Goal: Task Accomplishment & Management: Use online tool/utility

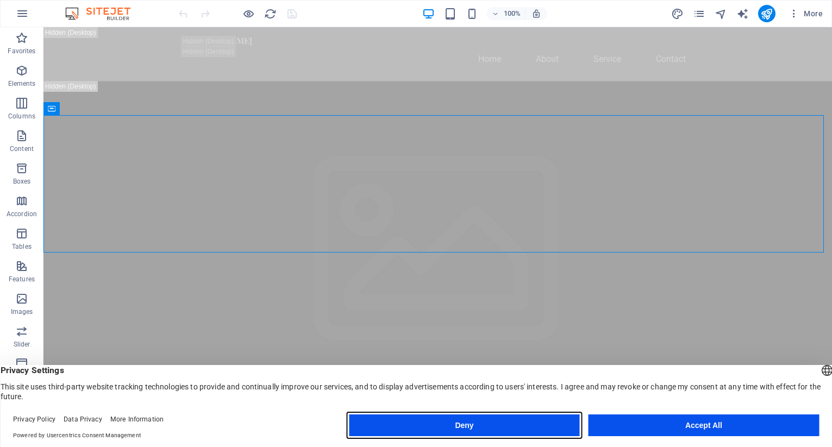
click at [504, 426] on button "Deny" at bounding box center [464, 426] width 230 height 22
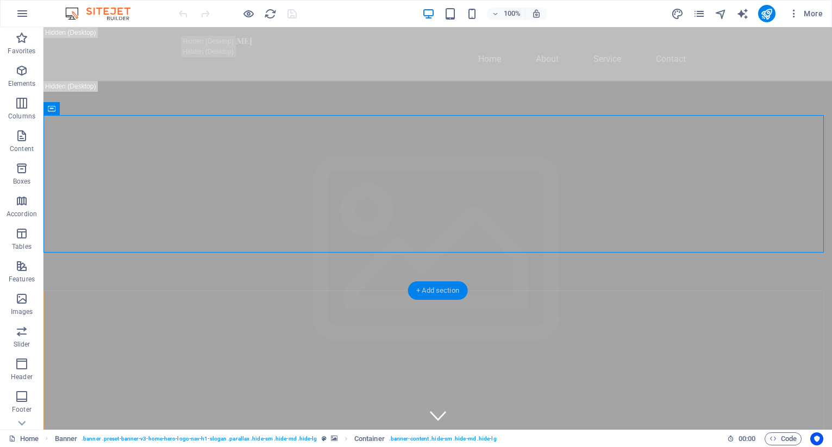
click at [439, 290] on div "+ Add section" at bounding box center [438, 291] width 60 height 18
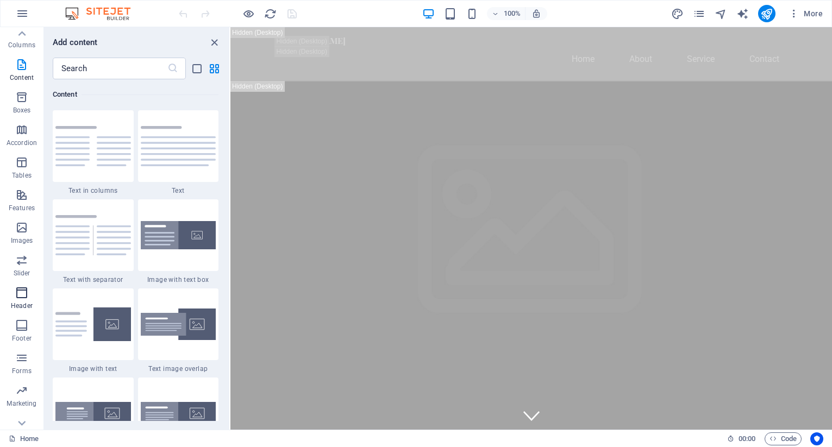
scroll to position [86, 0]
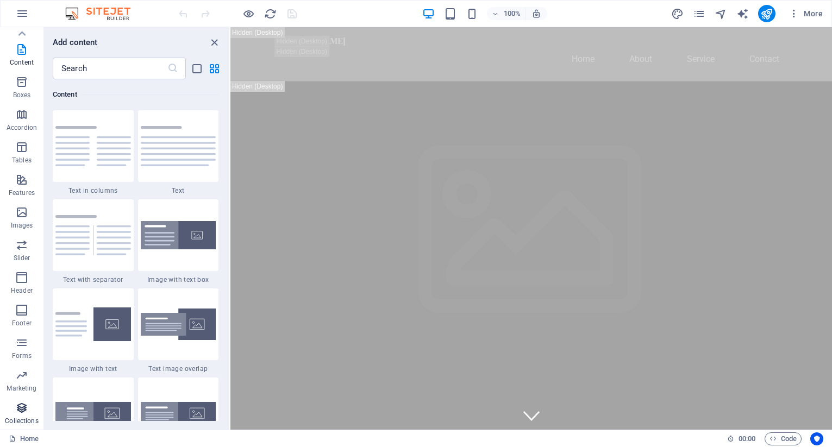
click at [25, 407] on icon "button" at bounding box center [21, 408] width 13 height 13
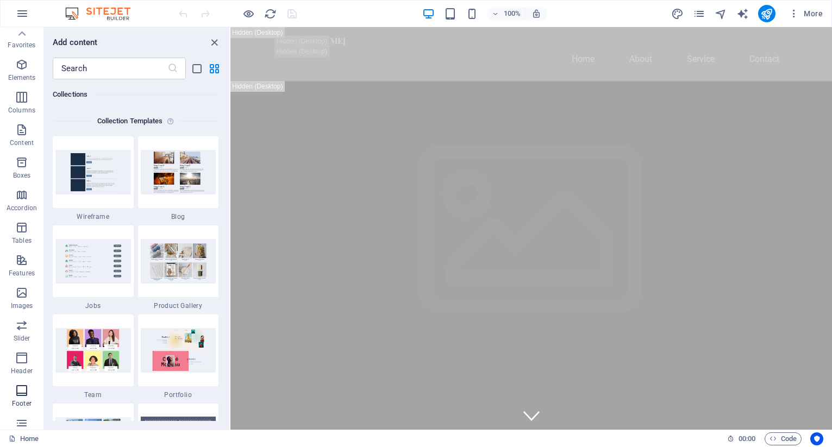
scroll to position [0, 0]
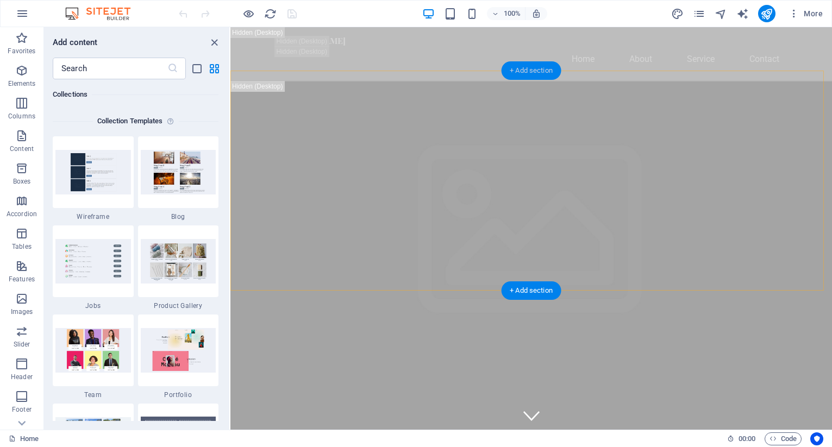
click at [524, 71] on div "+ Add section" at bounding box center [531, 70] width 60 height 18
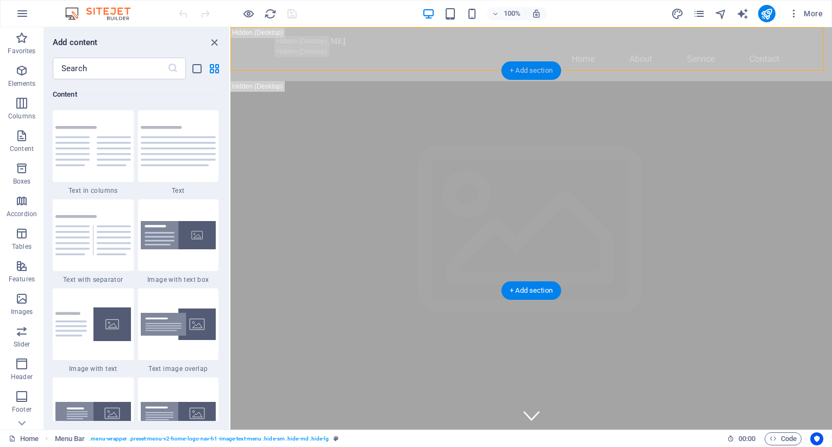
scroll to position [1902, 0]
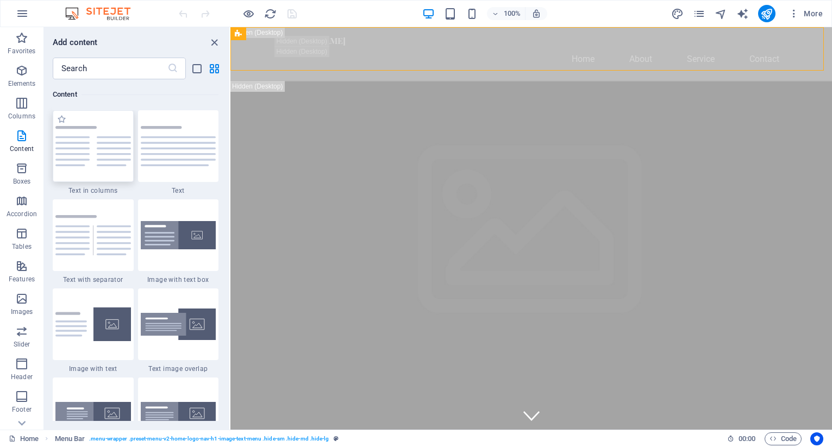
click at [80, 161] on img at bounding box center [93, 146] width 76 height 40
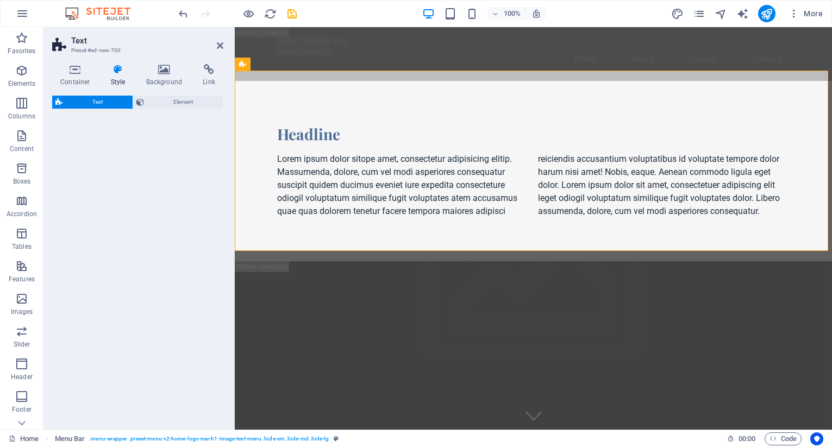
select select "rem"
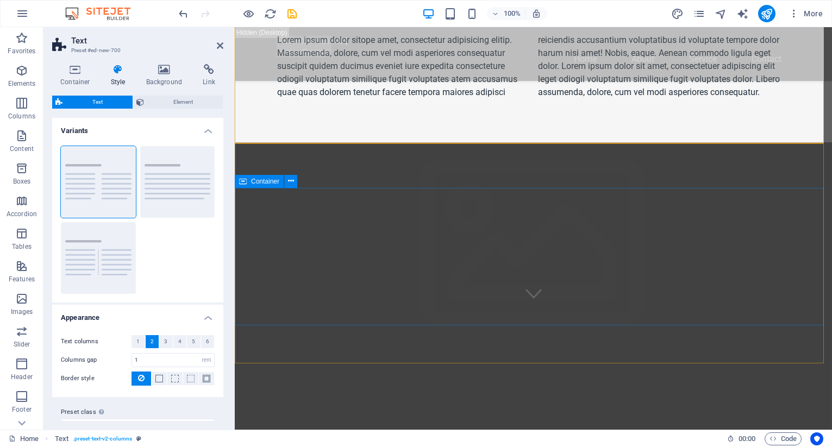
scroll to position [0, 0]
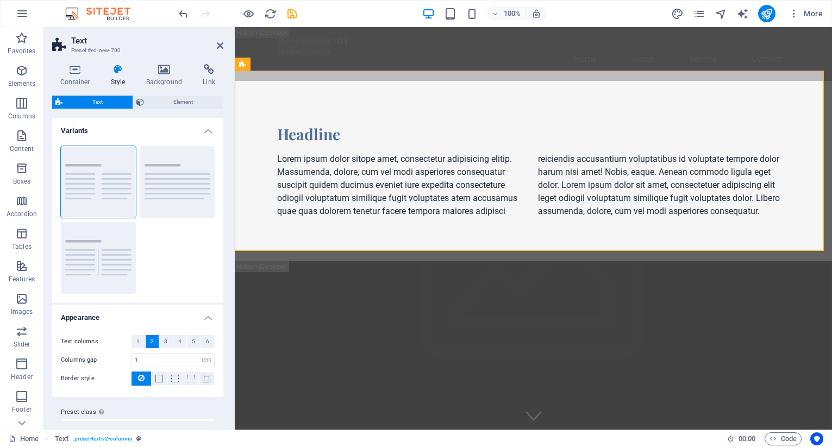
click at [108, 13] on img at bounding box center [104, 13] width 82 height 13
click at [811, 13] on span "More" at bounding box center [806, 13] width 34 height 11
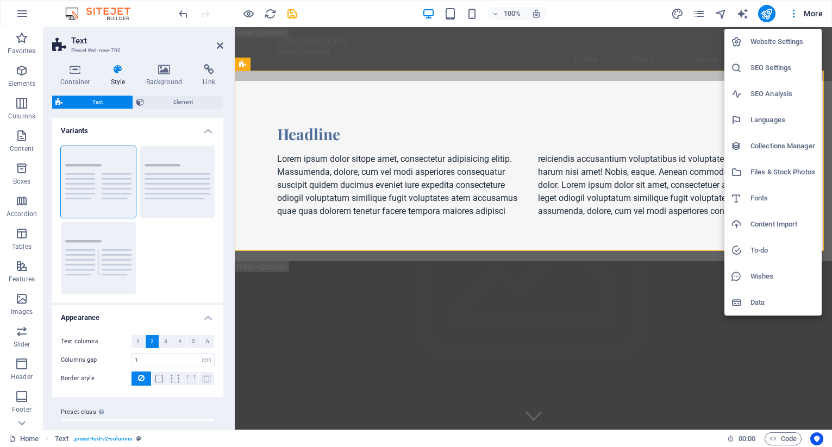
click at [783, 39] on h6 "Website Settings" at bounding box center [783, 41] width 65 height 13
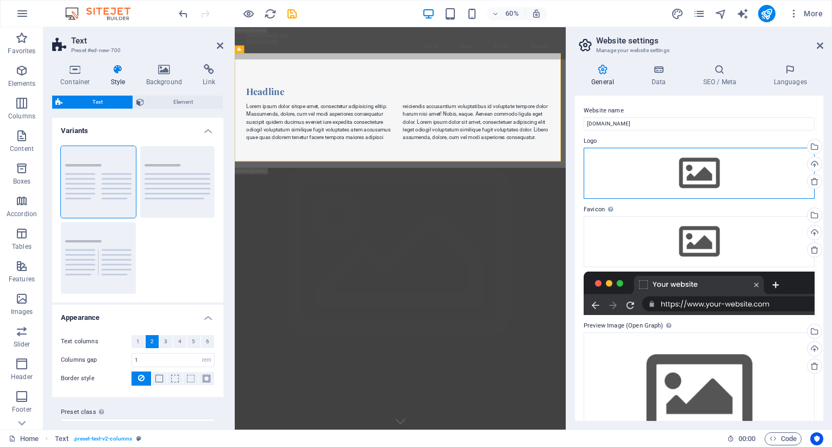
click at [695, 173] on div "Drag files here, click to choose files or select files from Files or our free s…" at bounding box center [699, 173] width 231 height 51
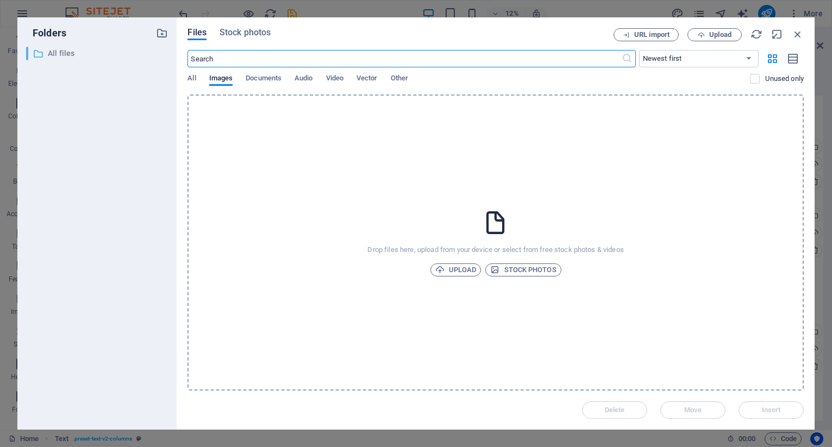
click at [55, 55] on p "All files" at bounding box center [98, 53] width 101 height 13
click at [27, 55] on div "​" at bounding box center [27, 54] width 2 height 14
click at [799, 37] on icon "button" at bounding box center [798, 34] width 12 height 12
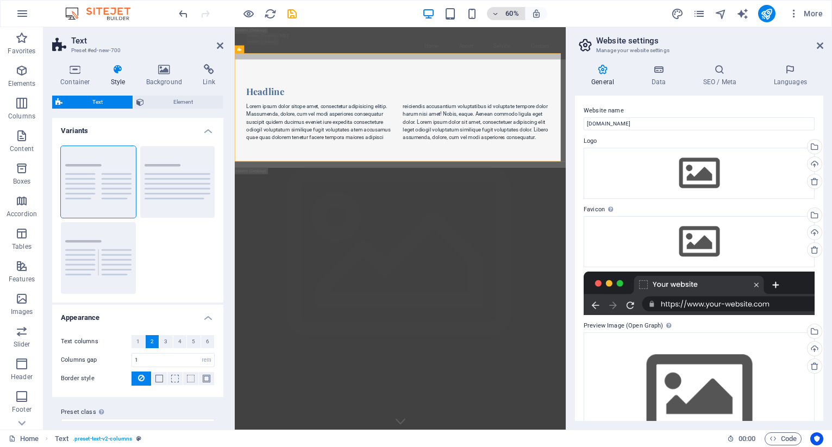
click at [496, 14] on icon "button" at bounding box center [495, 13] width 8 height 7
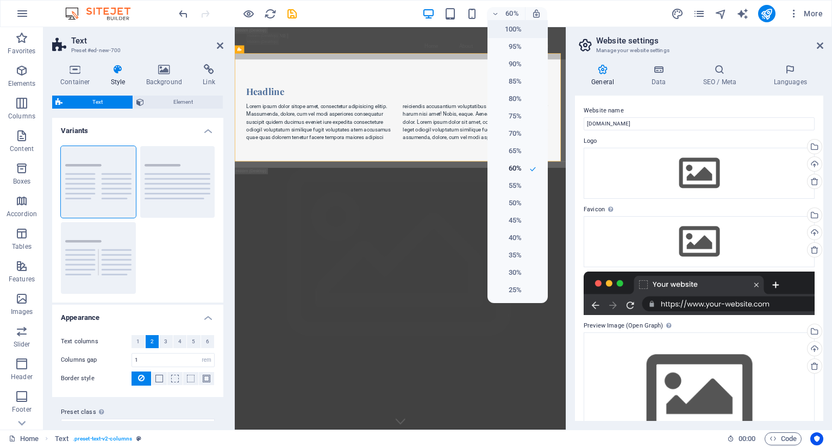
click at [516, 33] on h6 "100%" at bounding box center [508, 29] width 28 height 13
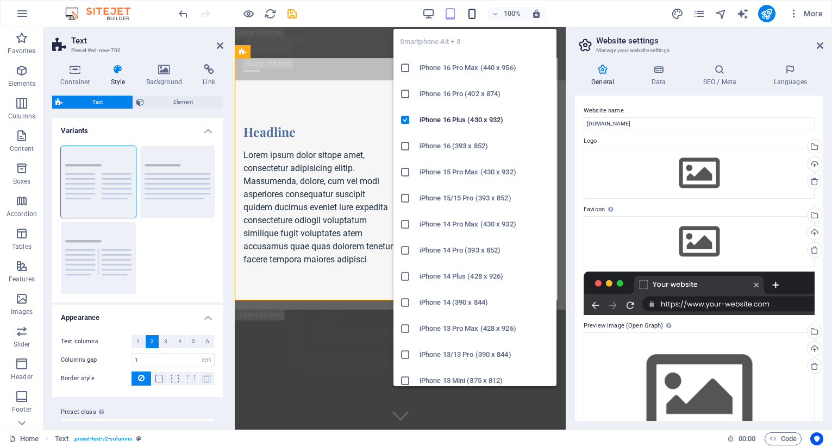
click at [473, 14] on icon "button" at bounding box center [472, 14] width 13 height 13
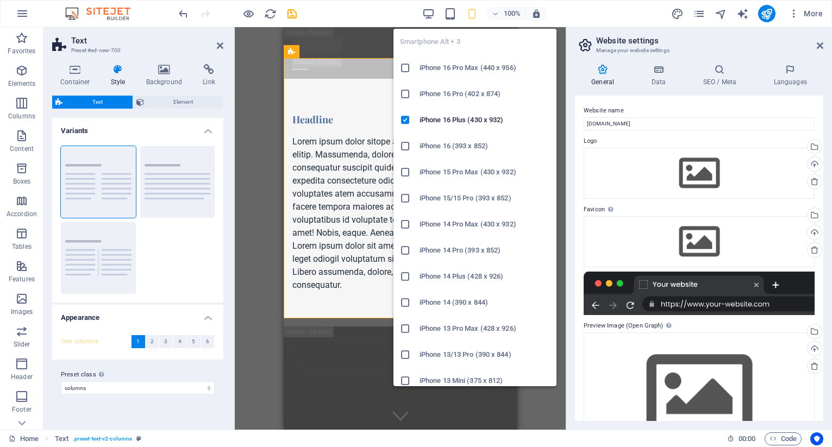
click at [470, 223] on h6 "iPhone 14 Pro Max (430 x 932)" at bounding box center [485, 224] width 130 height 13
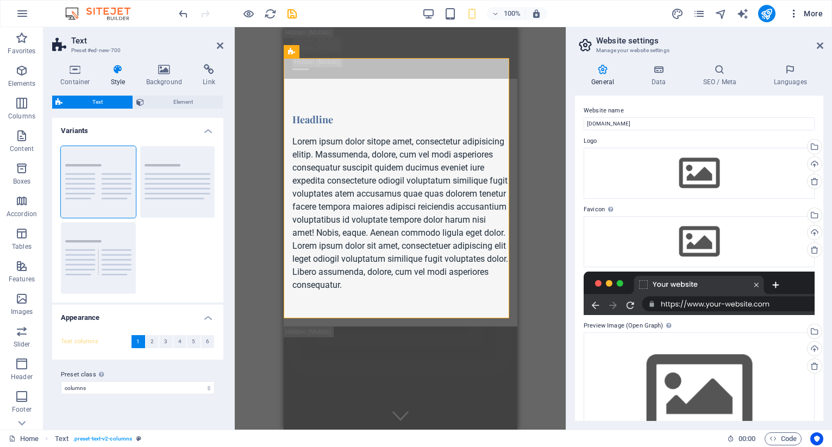
click at [795, 13] on icon "button" at bounding box center [794, 13] width 11 height 11
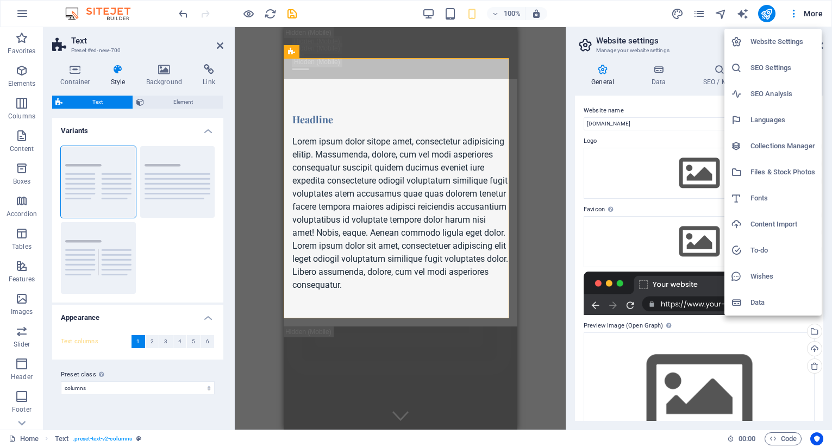
click at [218, 46] on div at bounding box center [416, 223] width 832 height 447
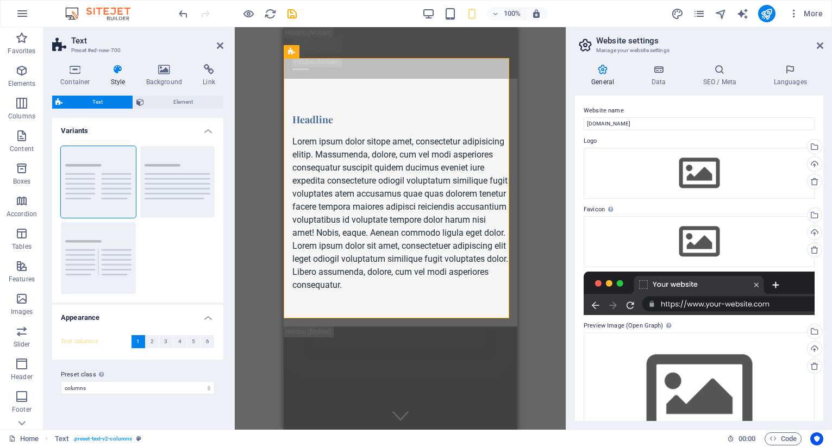
click at [708, 295] on div at bounding box center [699, 293] width 231 height 43
click at [599, 67] on icon at bounding box center [602, 69] width 55 height 11
click at [604, 68] on icon at bounding box center [602, 69] width 55 height 11
click at [661, 75] on h4 "Data" at bounding box center [661, 75] width 52 height 23
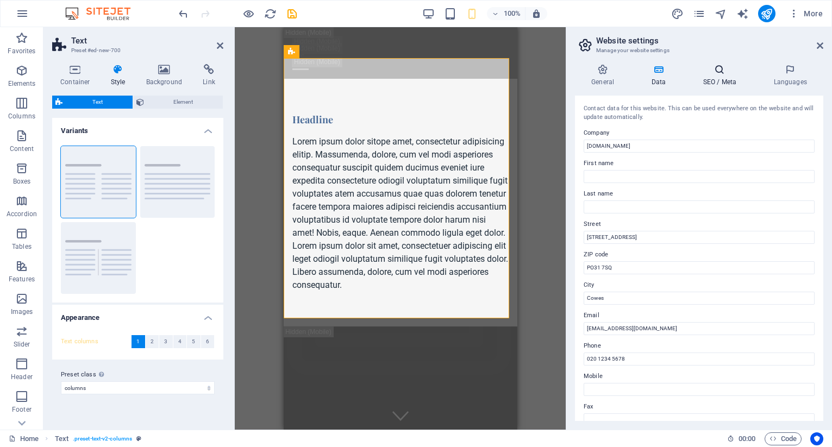
click at [721, 77] on h4 "SEO / Meta" at bounding box center [721, 75] width 71 height 23
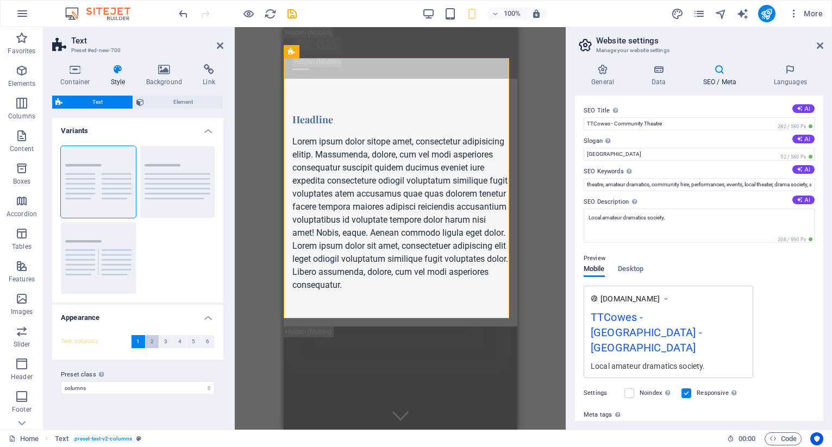
click at [153, 340] on span "2" at bounding box center [152, 341] width 3 height 13
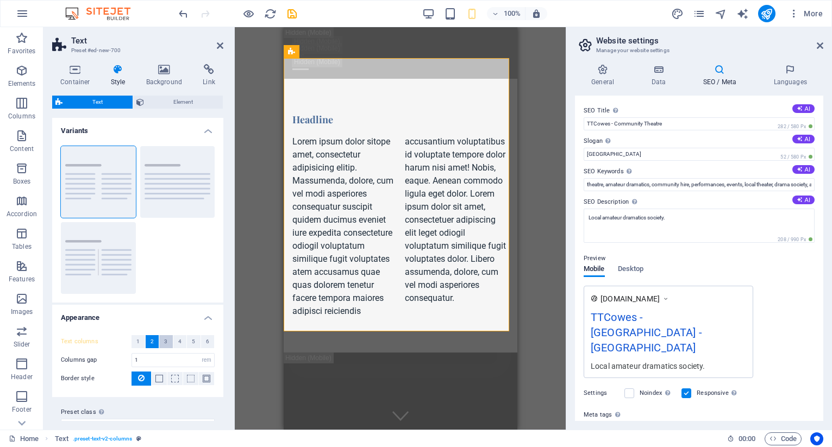
click at [168, 342] on button "3" at bounding box center [166, 341] width 14 height 13
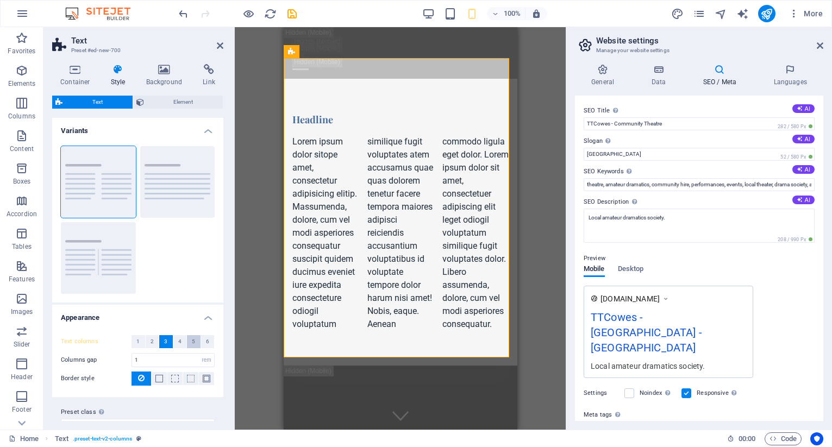
click at [192, 343] on span "5" at bounding box center [193, 341] width 3 height 13
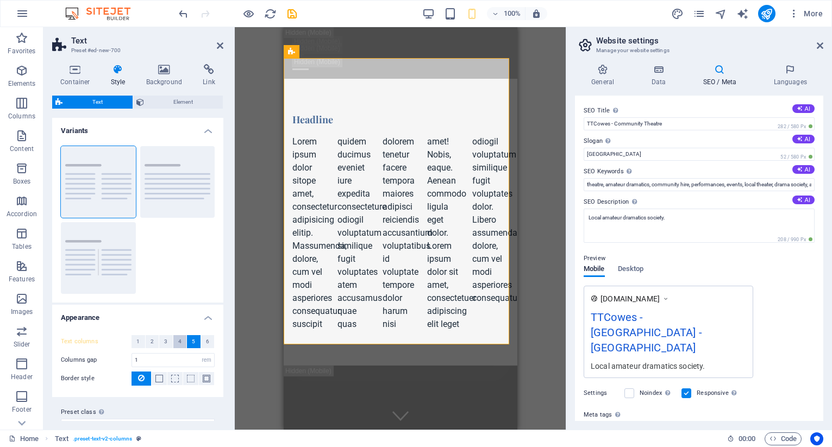
click at [178, 340] on span "4" at bounding box center [179, 341] width 3 height 13
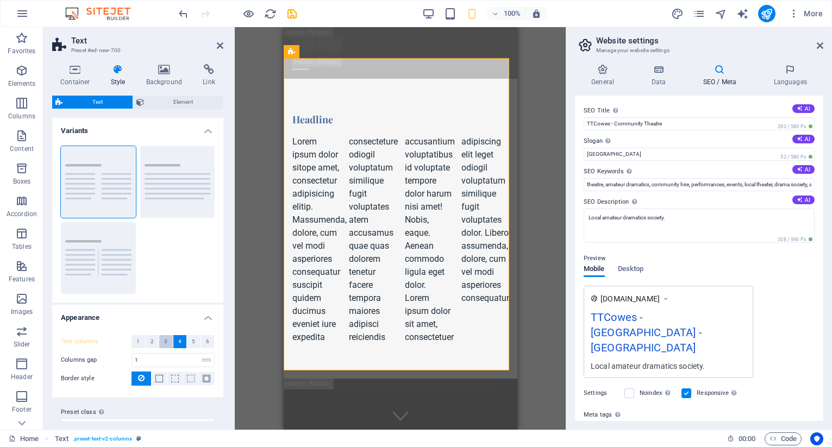
click at [164, 341] on span "3" at bounding box center [165, 341] width 3 height 13
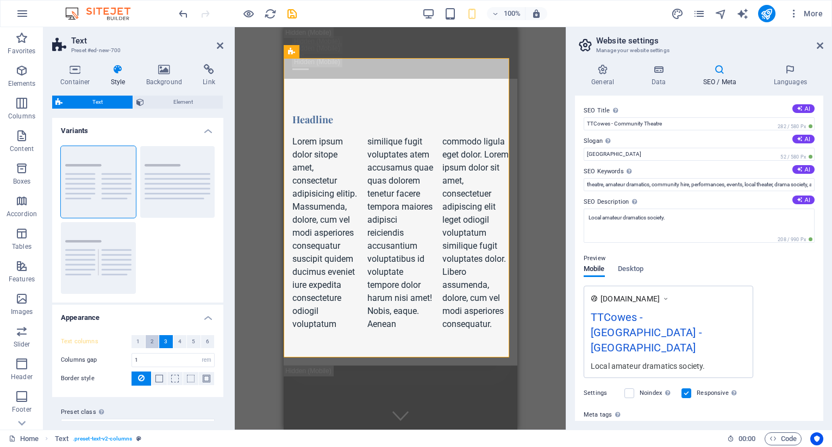
click at [148, 342] on button "2" at bounding box center [153, 341] width 14 height 13
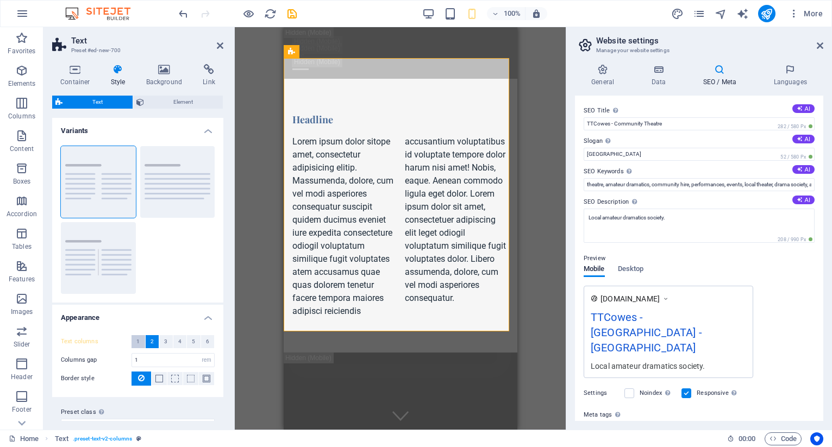
click at [142, 339] on button "1" at bounding box center [139, 341] width 14 height 13
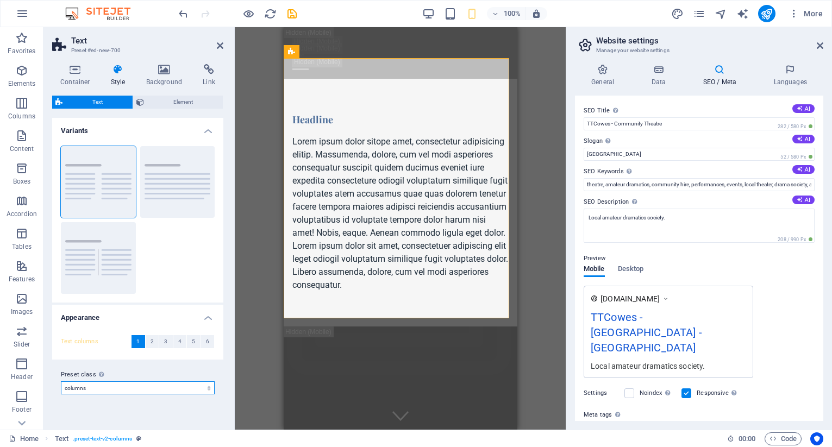
click at [209, 388] on select "columns about-text default cta-1 cta-2 Add preset class" at bounding box center [138, 388] width 154 height 13
click at [61, 382] on select "columns about-text default cta-1 cta-2 Add preset class" at bounding box center [138, 388] width 154 height 13
click at [174, 428] on div "Container Style Background Link Size Height Default px rem % vh vw Min. height …" at bounding box center [137, 242] width 189 height 374
select select "preset-text-v2-default"
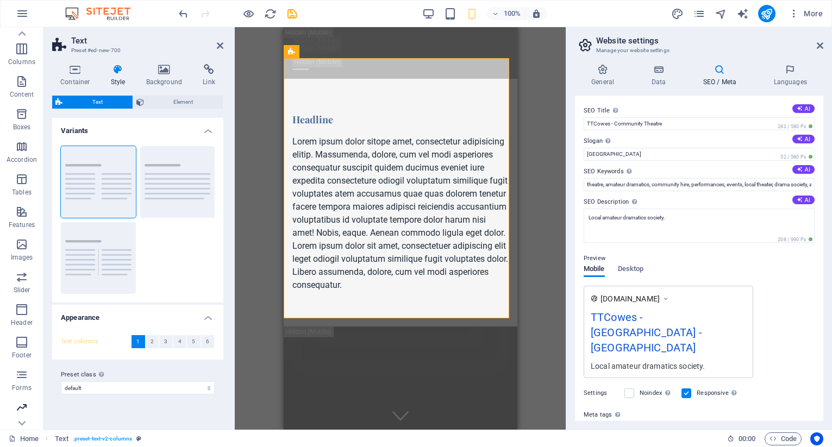
scroll to position [86, 0]
click at [26, 278] on icon "button" at bounding box center [21, 277] width 13 height 13
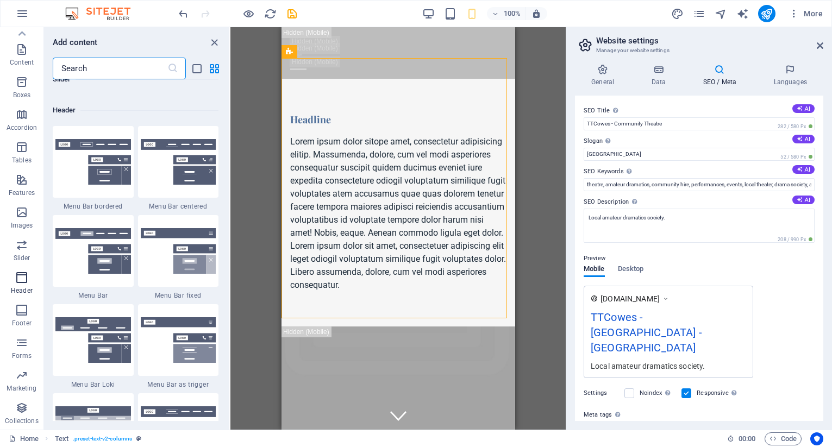
scroll to position [6545, 0]
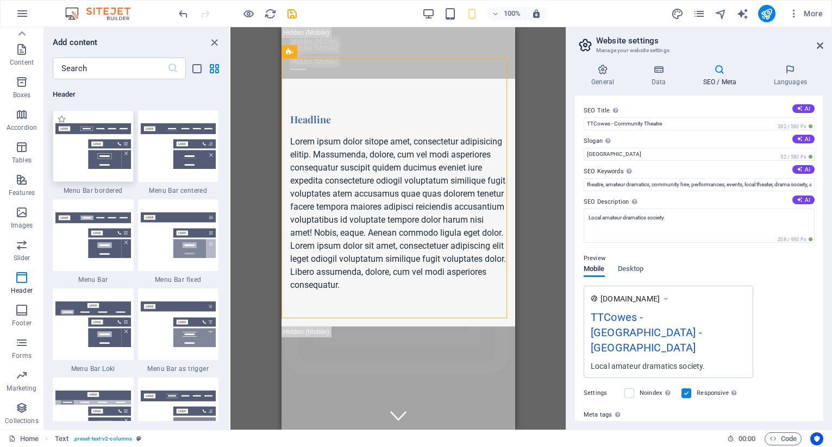
click at [115, 160] on img at bounding box center [93, 146] width 76 height 46
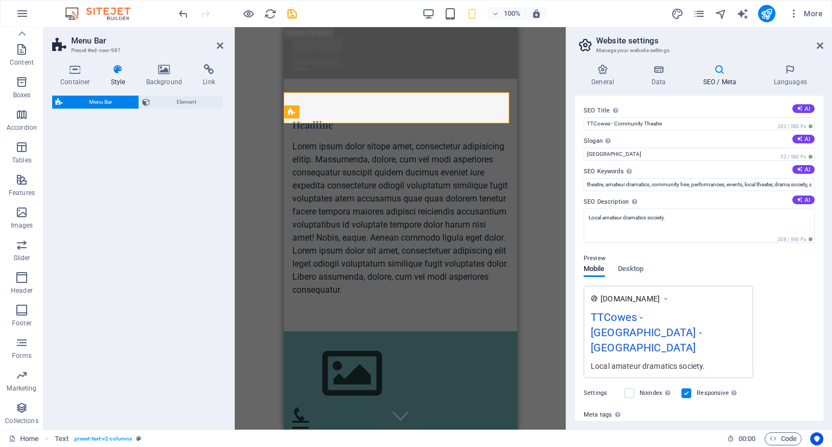
select select "rem"
select select "preset-menu-v2-border"
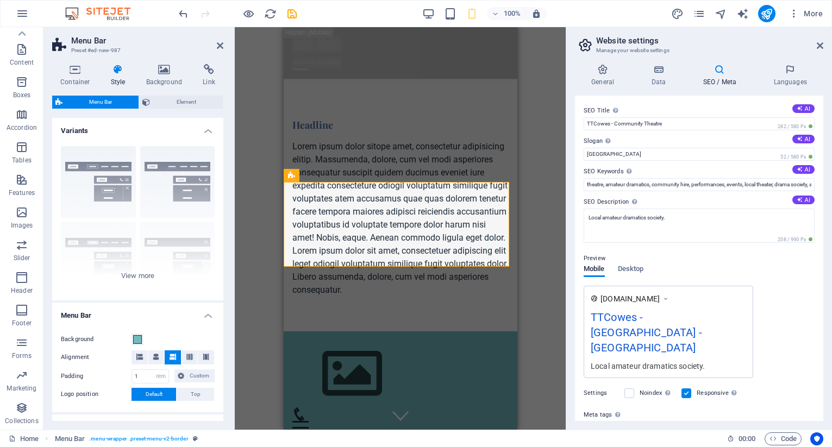
scroll to position [163, 0]
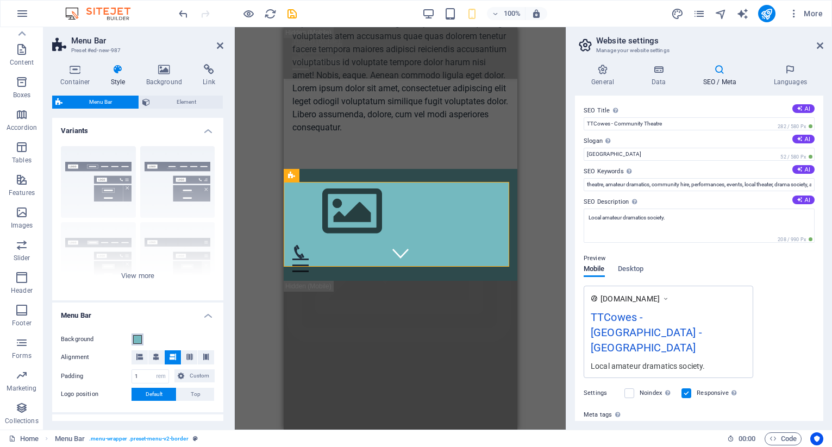
click at [137, 342] on span at bounding box center [137, 339] width 9 height 9
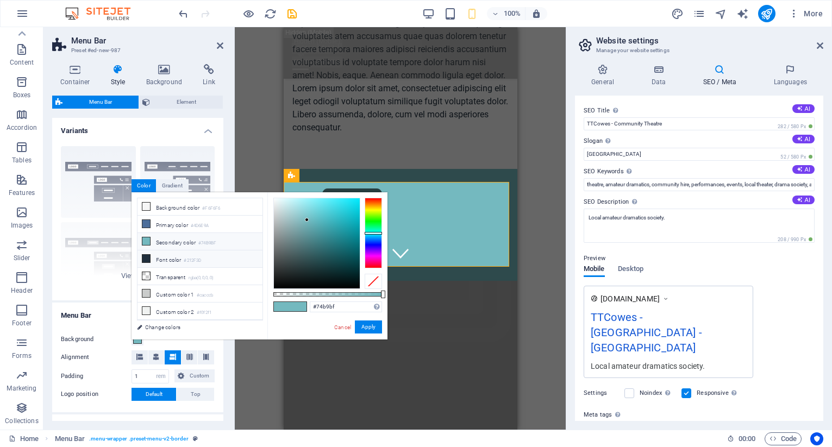
click at [148, 255] on icon at bounding box center [146, 259] width 8 height 8
type input "#212f3d"
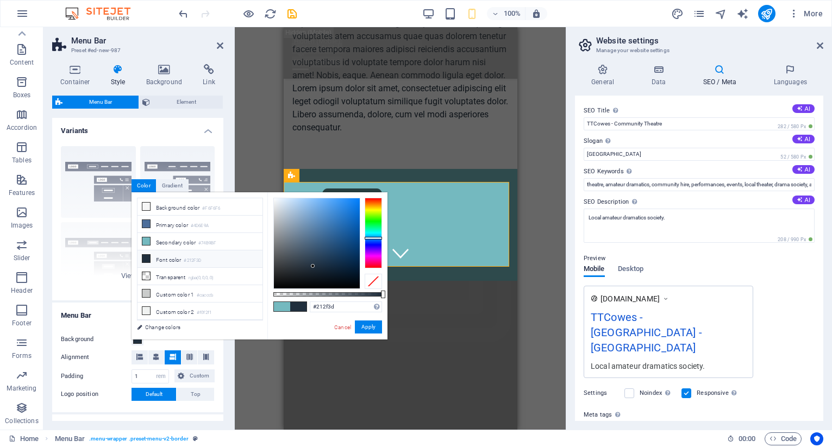
click at [85, 357] on label "Alignment" at bounding box center [96, 357] width 71 height 13
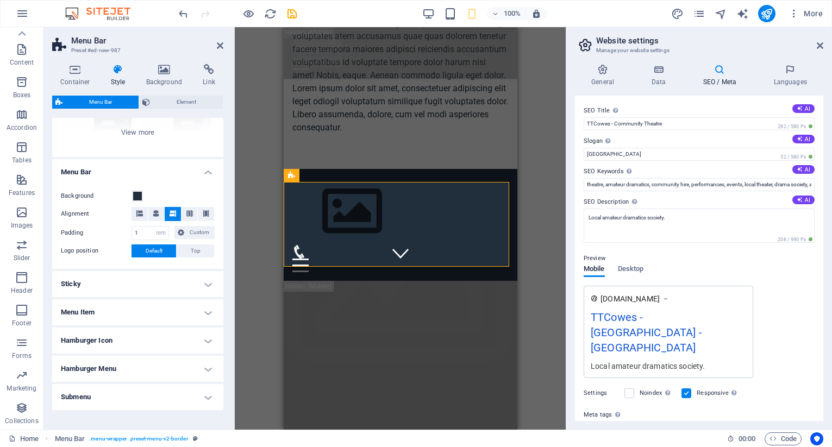
scroll to position [163, 0]
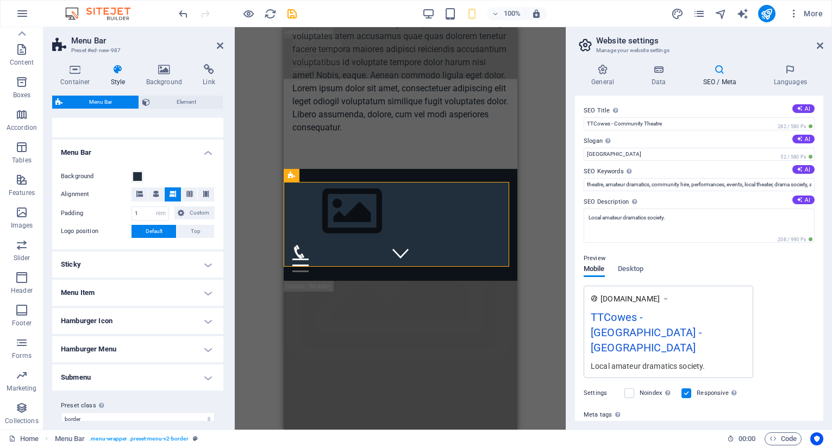
click at [203, 321] on h4 "Hamburger Icon" at bounding box center [137, 321] width 171 height 26
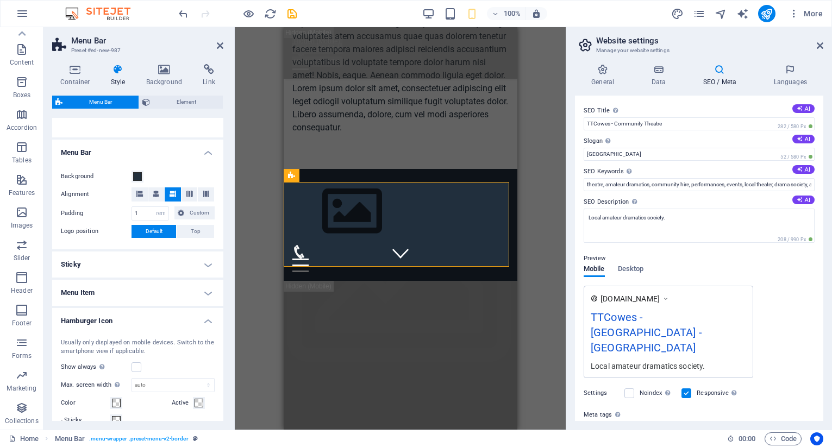
click at [203, 321] on h4 "Hamburger Icon" at bounding box center [137, 318] width 171 height 20
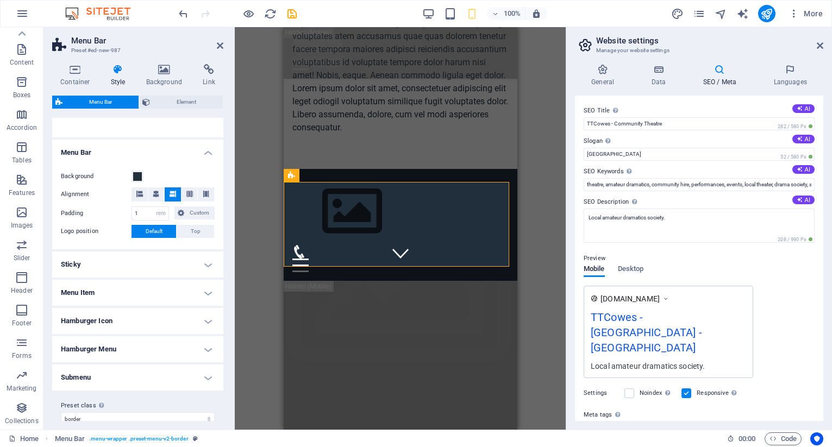
scroll to position [176, 0]
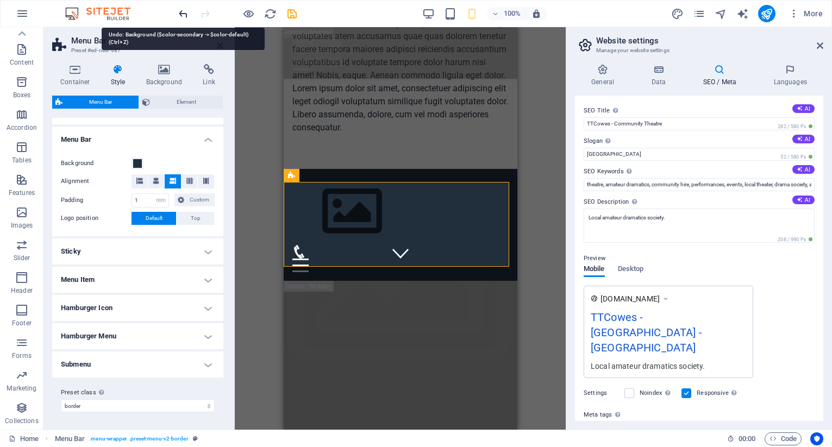
click at [182, 11] on icon "undo" at bounding box center [183, 14] width 13 height 13
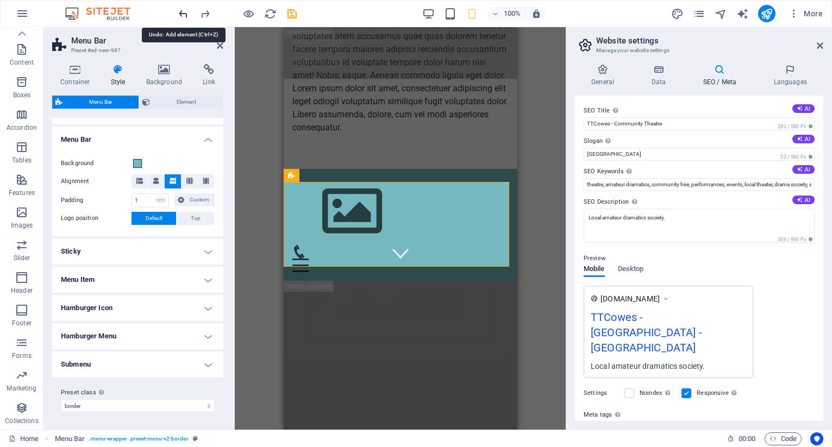
click at [182, 12] on icon "undo" at bounding box center [183, 14] width 13 height 13
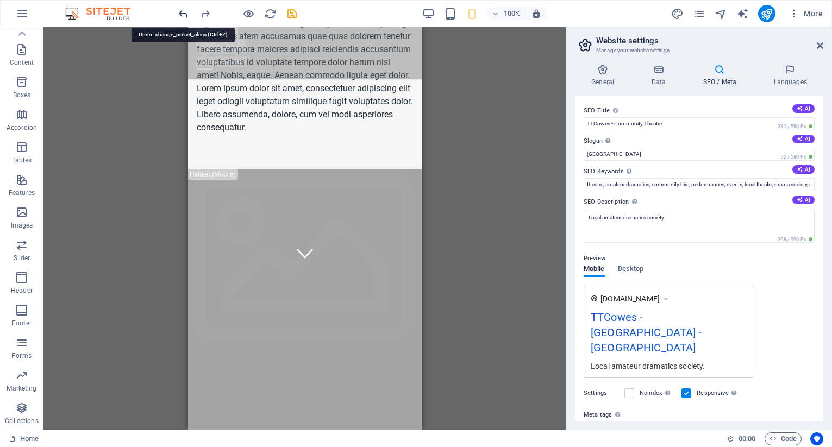
click at [182, 12] on icon "undo" at bounding box center [183, 14] width 13 height 13
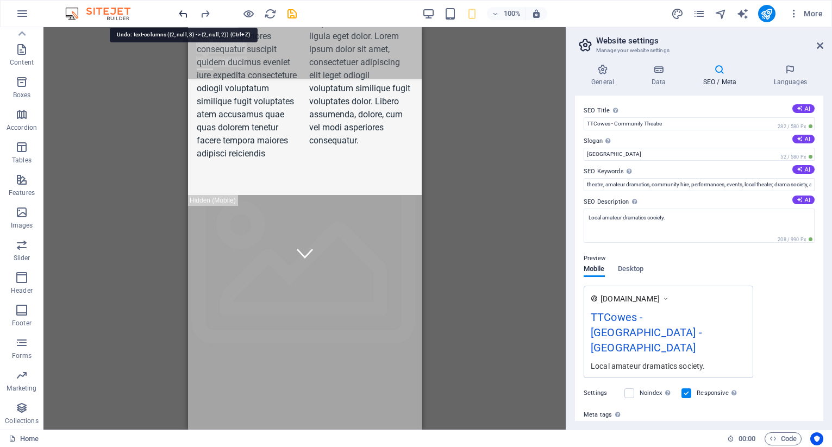
click at [185, 13] on icon "undo" at bounding box center [183, 14] width 13 height 13
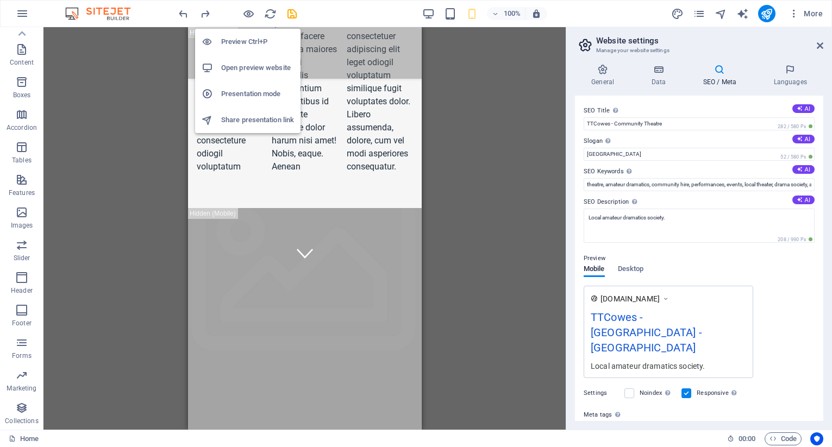
click at [247, 43] on h6 "Preview Ctrl+P" at bounding box center [257, 41] width 73 height 13
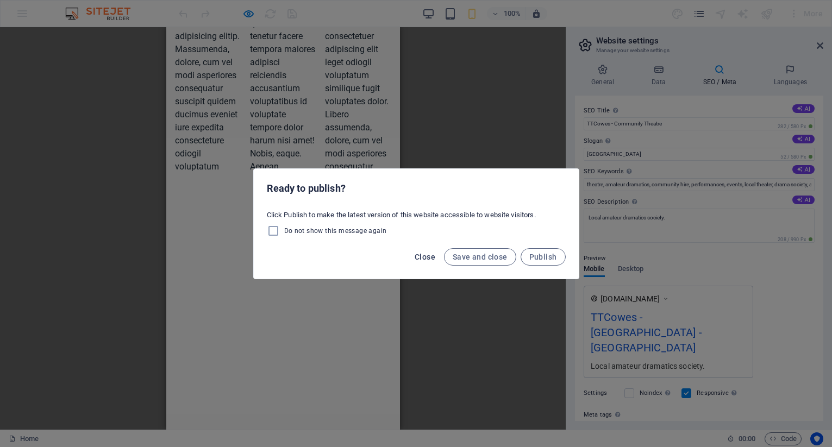
click at [432, 256] on span "Close" at bounding box center [425, 257] width 21 height 9
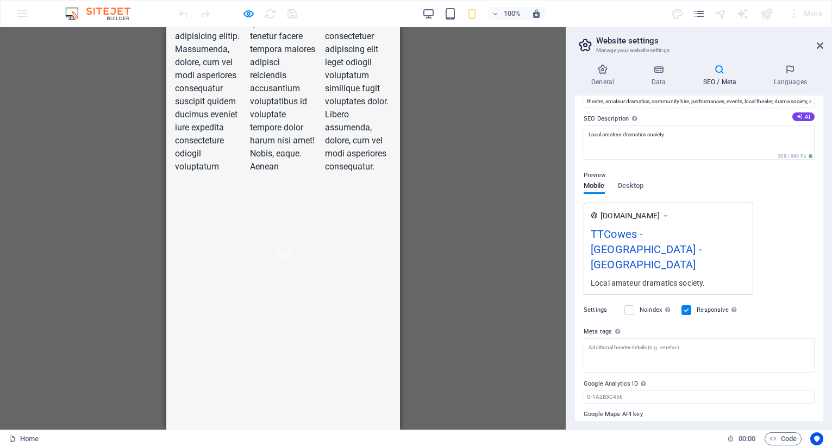
scroll to position [90, 0]
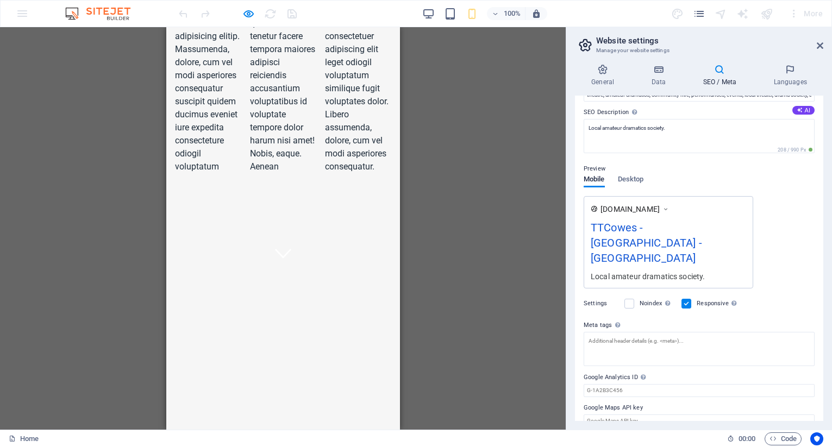
click at [624, 402] on label "Google Maps API key" at bounding box center [699, 408] width 231 height 13
click at [624, 415] on input "Google Maps API key" at bounding box center [699, 421] width 231 height 13
click at [622, 402] on label "Google Maps API key" at bounding box center [699, 408] width 231 height 13
click at [622, 415] on input "Google Maps API key" at bounding box center [699, 421] width 231 height 13
click at [783, 437] on span "Code" at bounding box center [783, 439] width 27 height 13
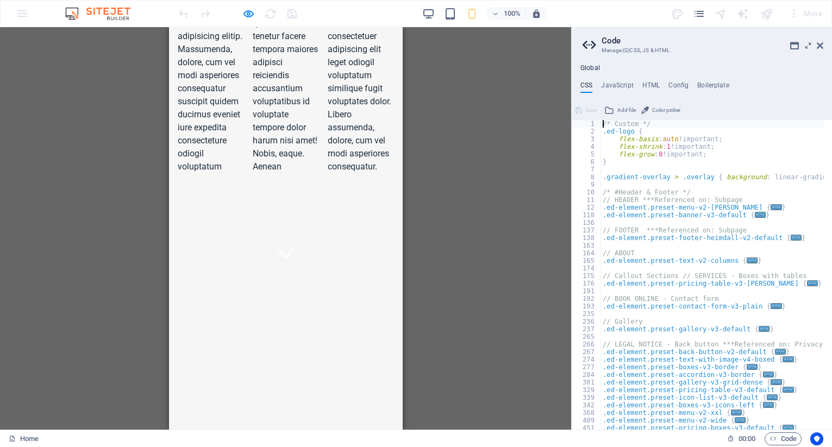
scroll to position [0, 0]
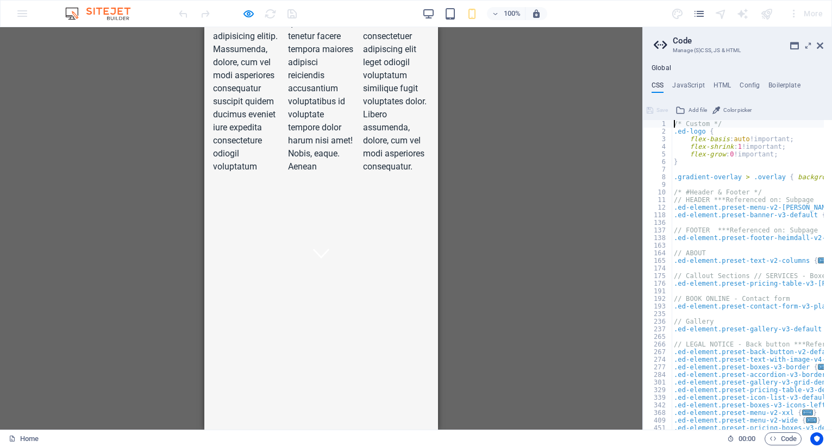
drag, startPoint x: 572, startPoint y: 290, endPoint x: 641, endPoint y: 292, distance: 68.5
click at [641, 292] on div "Home Favorites Elements Columns Content Boxes Accordion Tables Features Images …" at bounding box center [416, 228] width 832 height 403
click at [677, 43] on h2 "Code" at bounding box center [748, 41] width 151 height 10
click at [796, 46] on icon at bounding box center [794, 45] width 9 height 9
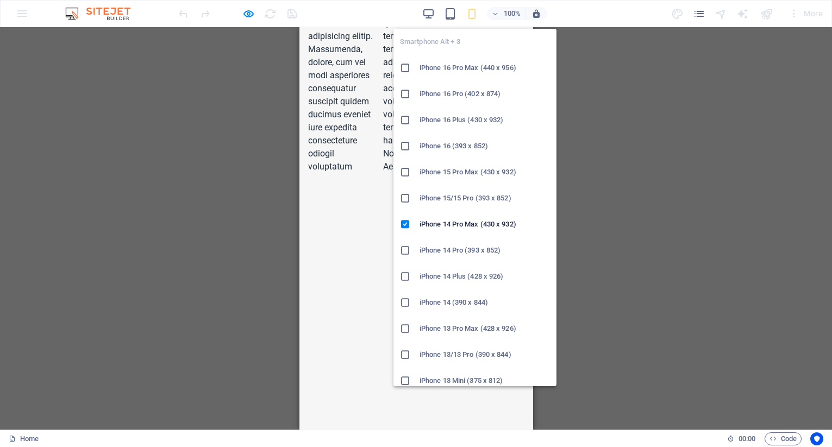
click at [473, 14] on icon "button" at bounding box center [472, 14] width 13 height 13
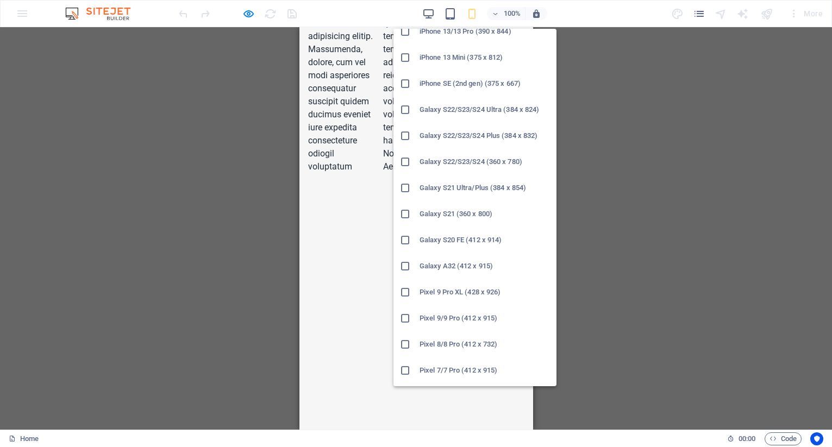
scroll to position [380, 0]
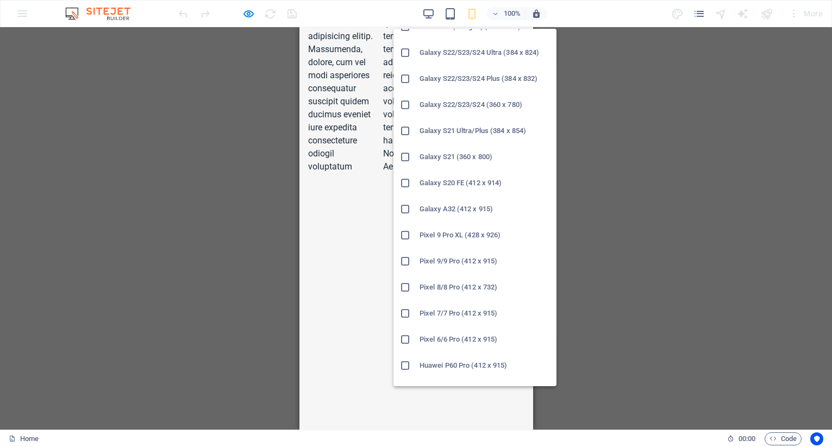
click at [450, 287] on h6 "Pixel 8/8 Pro (412 x 732)" at bounding box center [485, 287] width 130 height 13
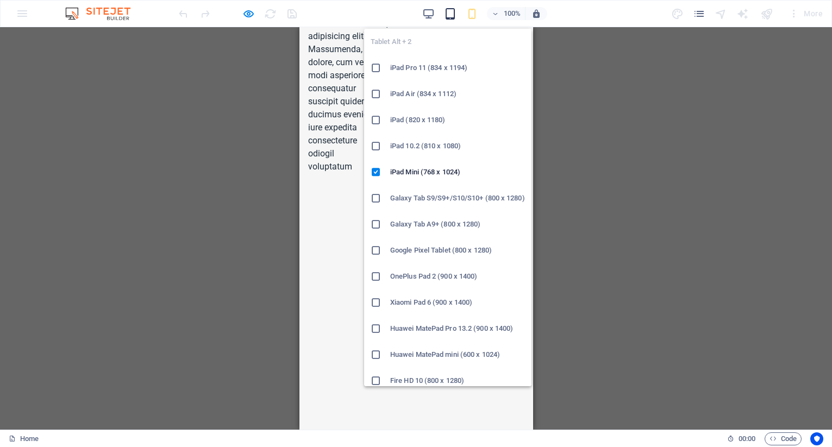
click at [454, 15] on icon "button" at bounding box center [450, 14] width 13 height 13
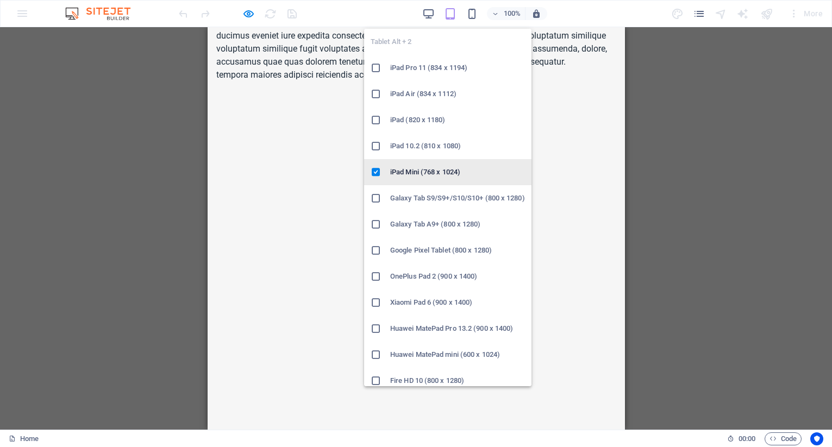
click at [424, 182] on li "iPad Mini (768 x 1024)" at bounding box center [447, 172] width 167 height 26
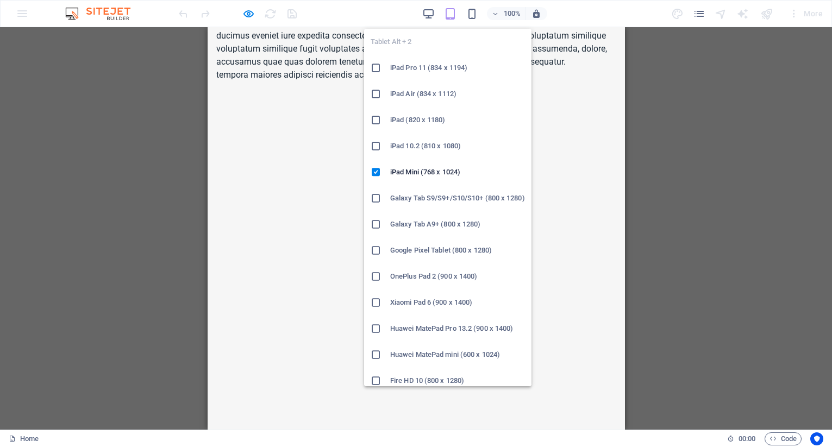
click at [420, 71] on h6 "iPad Pro 11 (834 x 1194)" at bounding box center [457, 67] width 135 height 13
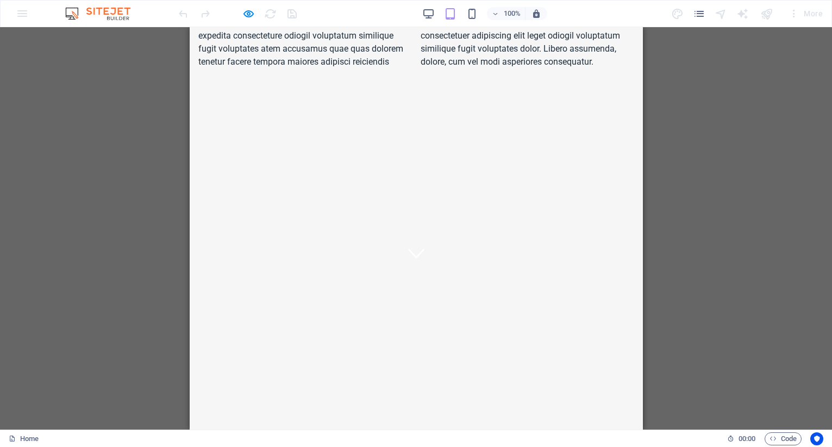
scroll to position [0, 0]
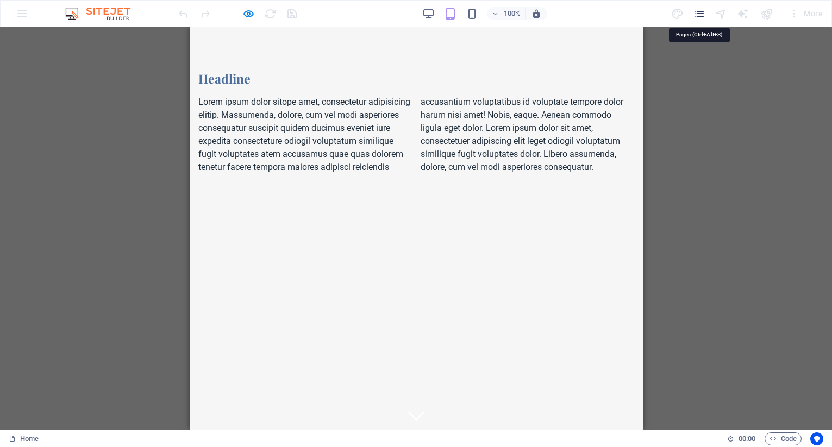
click at [699, 17] on icon "pages" at bounding box center [699, 14] width 13 height 13
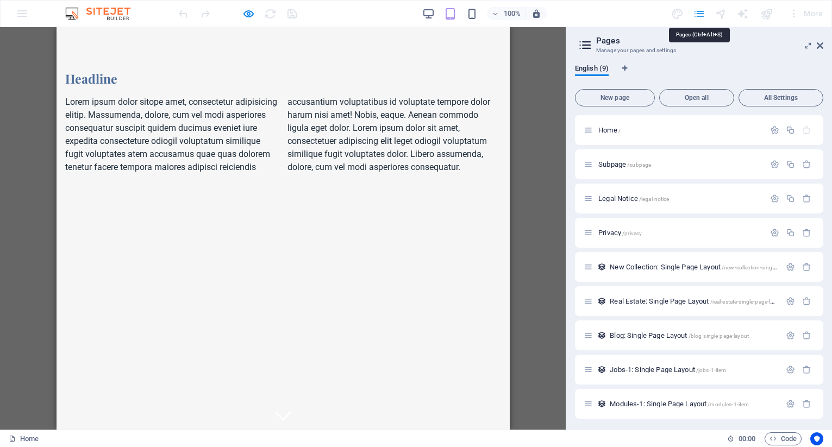
click at [701, 14] on icon "pages" at bounding box center [699, 14] width 13 height 13
click at [596, 68] on span "English (9)" at bounding box center [592, 69] width 34 height 15
click at [627, 68] on icon "Language Tabs" at bounding box center [624, 68] width 5 height 7
select select "41"
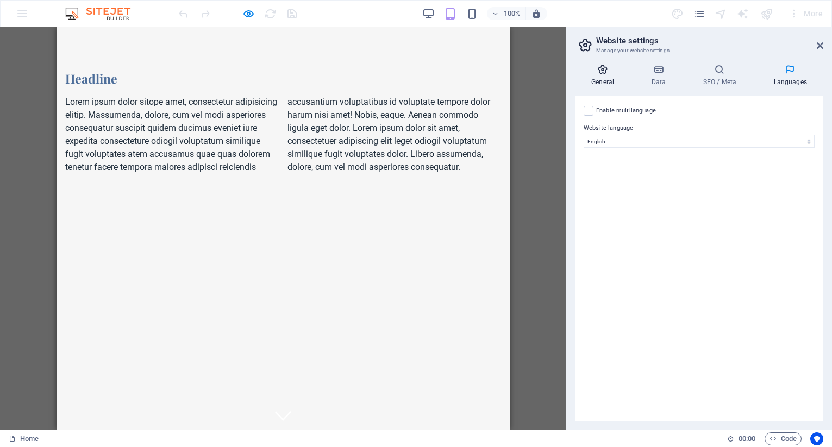
click at [602, 73] on icon at bounding box center [602, 69] width 55 height 11
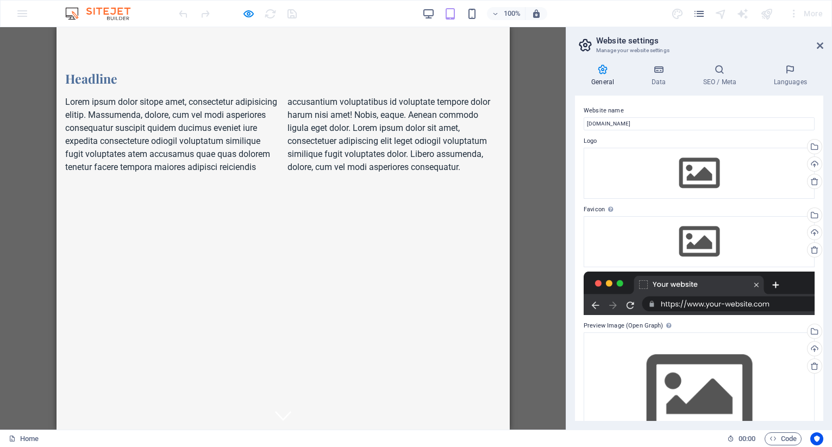
drag, startPoint x: 809, startPoint y: 0, endPoint x: 9, endPoint y: 71, distance: 803.1
click at [9, 71] on div "Drag here to replace the existing content. Press “Ctrl” if you want to create a…" at bounding box center [283, 228] width 566 height 403
click at [116, 12] on img at bounding box center [104, 13] width 82 height 13
click at [24, 11] on div "100% More" at bounding box center [416, 14] width 831 height 26
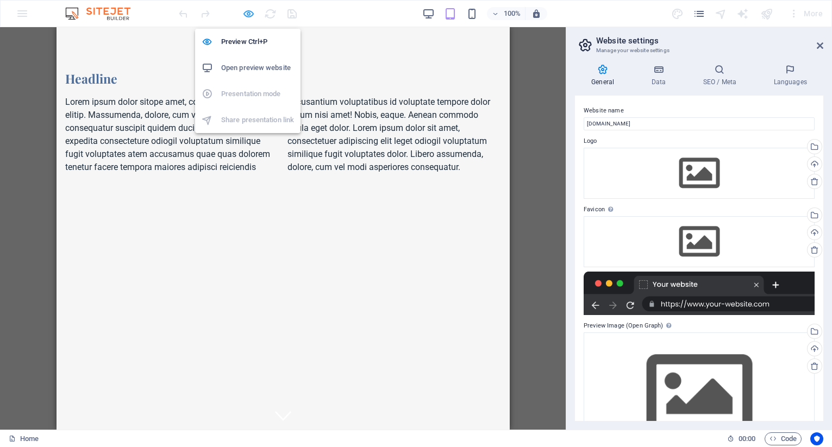
click at [250, 14] on icon "button" at bounding box center [248, 14] width 13 height 13
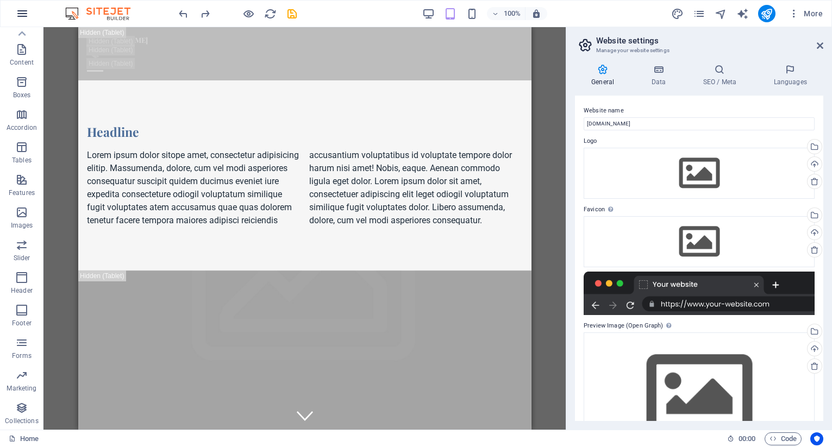
click at [29, 13] on button "button" at bounding box center [22, 14] width 26 height 26
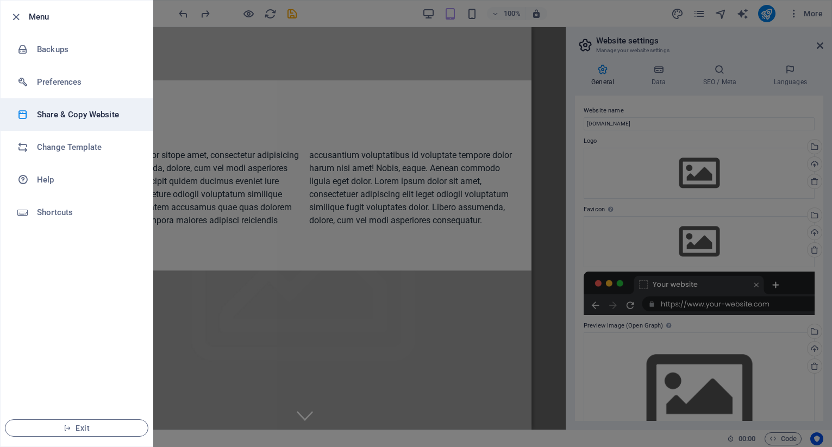
click at [49, 112] on h6 "Share & Copy Website" at bounding box center [87, 114] width 101 height 13
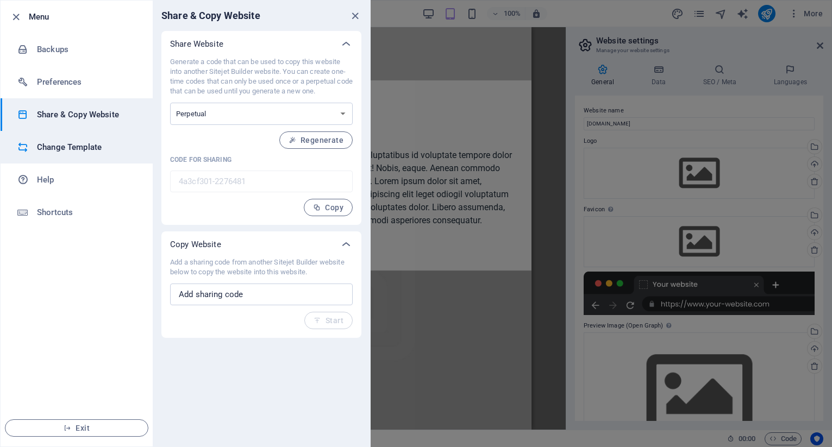
click at [58, 149] on h6 "Change Template" at bounding box center [87, 147] width 101 height 13
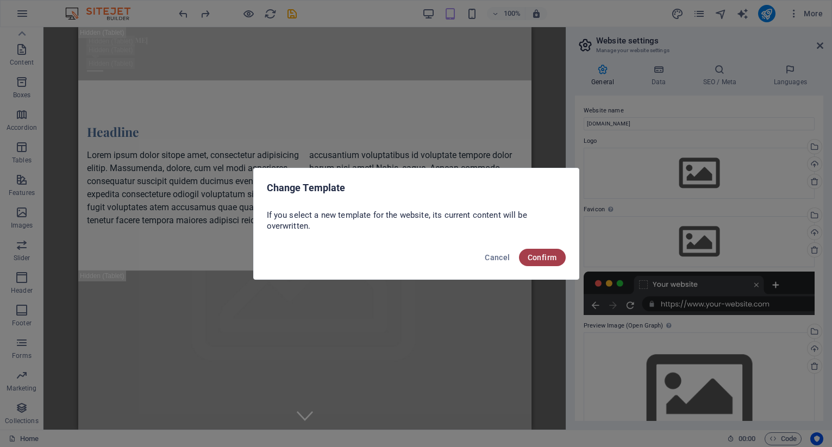
click at [540, 260] on span "Confirm" at bounding box center [542, 257] width 29 height 9
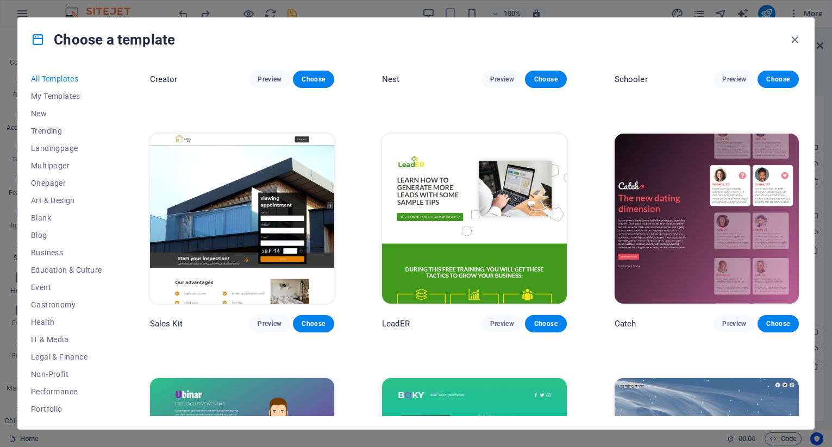
scroll to position [10163, 0]
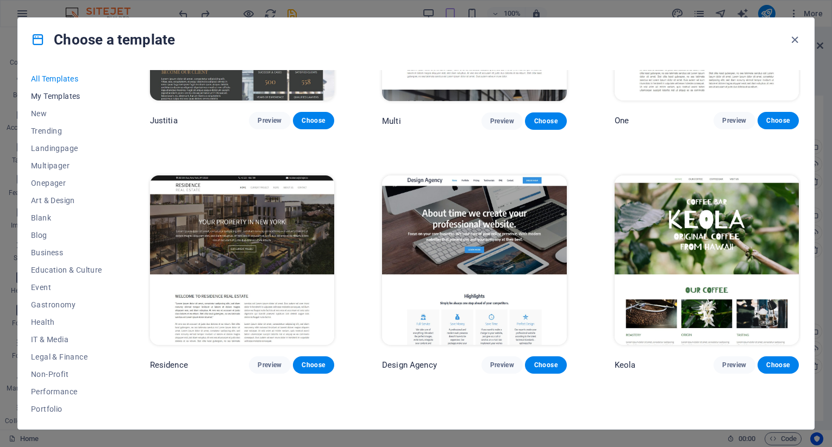
click at [69, 95] on span "My Templates" at bounding box center [66, 96] width 71 height 9
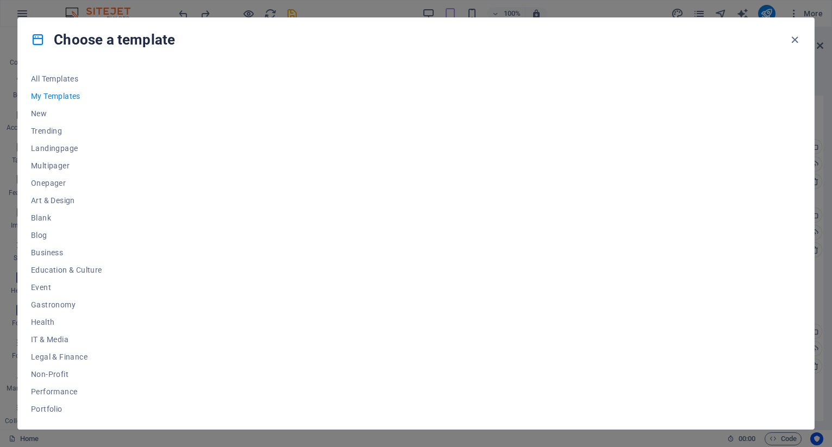
scroll to position [0, 0]
click at [69, 95] on span "My Templates" at bounding box center [66, 96] width 71 height 9
click at [41, 110] on span "New" at bounding box center [66, 113] width 71 height 9
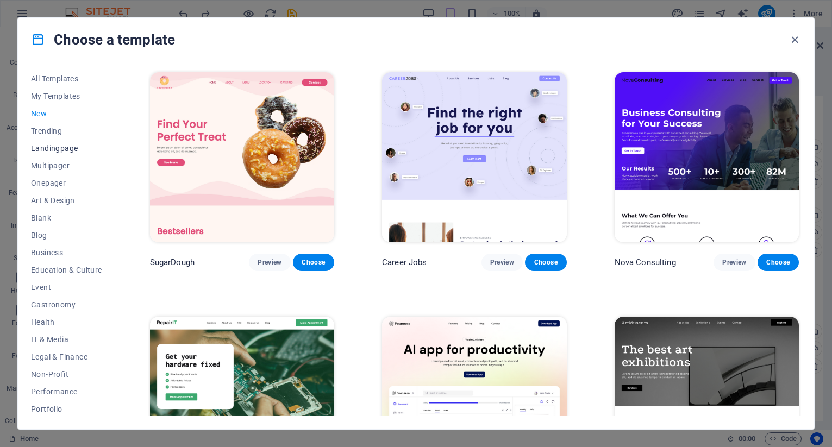
click at [59, 149] on span "Landingpage" at bounding box center [66, 148] width 71 height 9
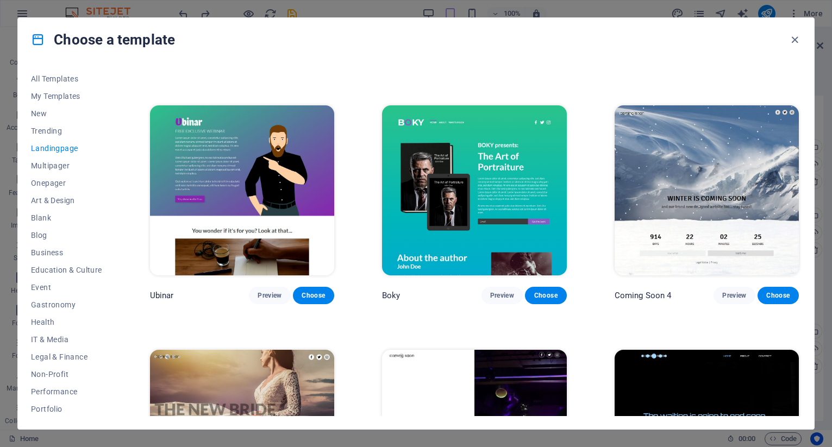
scroll to position [1799, 0]
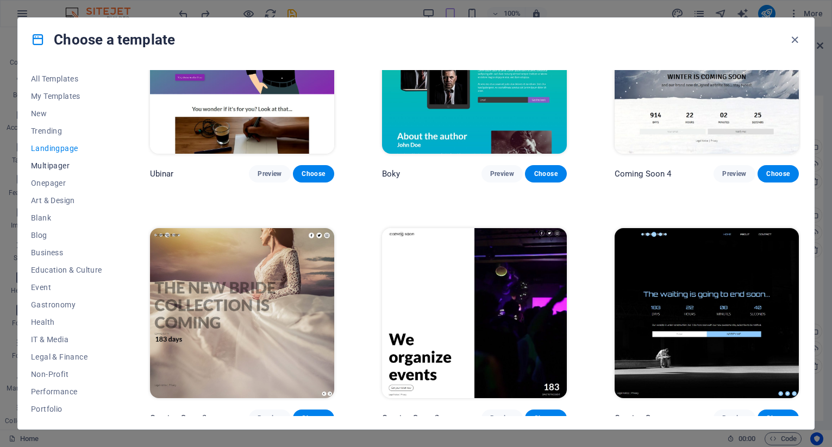
click at [54, 165] on span "Multipager" at bounding box center [66, 165] width 71 height 9
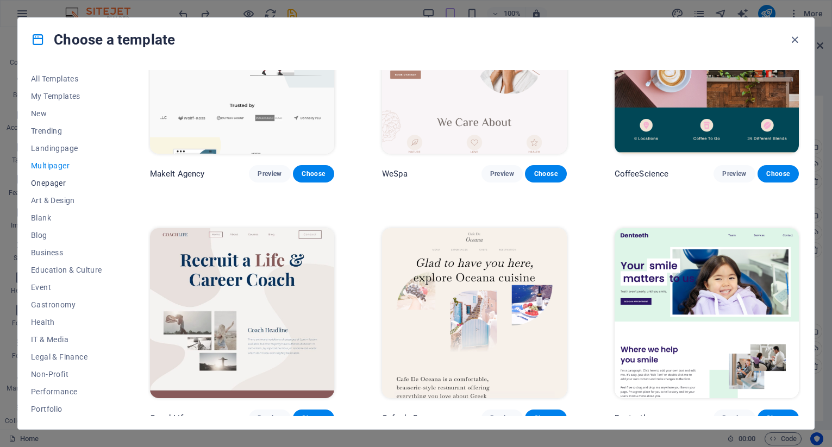
click at [54, 183] on span "Onepager" at bounding box center [66, 183] width 71 height 9
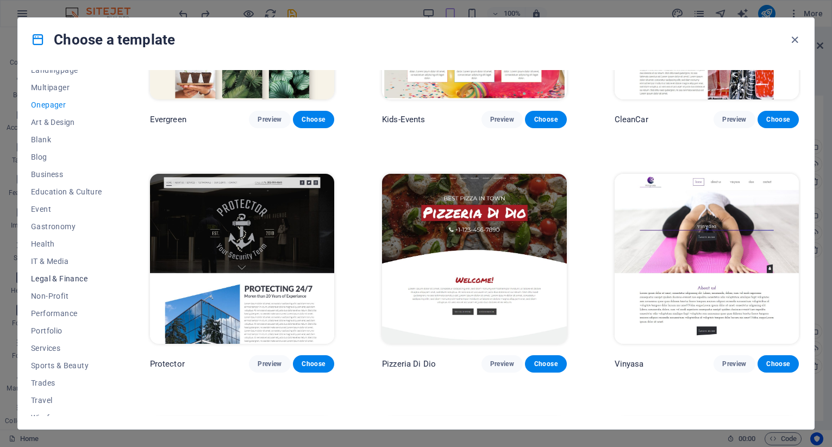
scroll to position [89, 0]
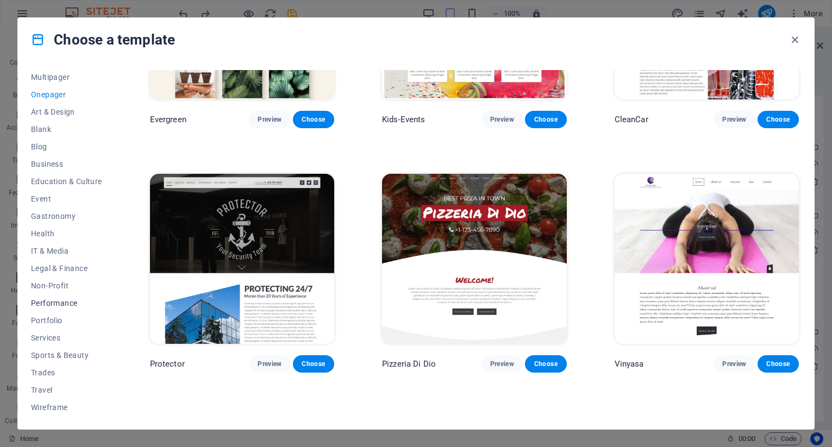
click at [58, 301] on span "Performance" at bounding box center [66, 303] width 71 height 9
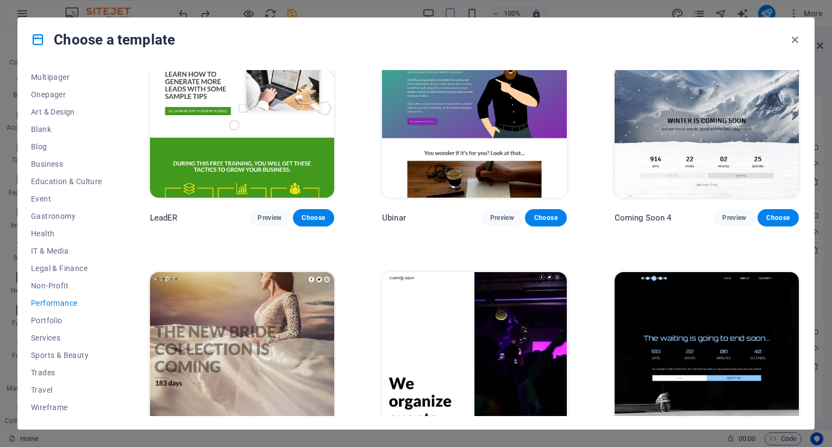
scroll to position [1070, 0]
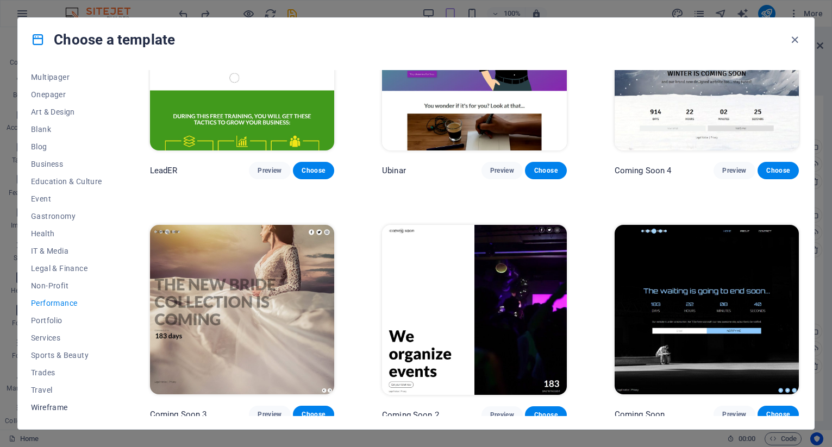
click at [50, 408] on span "Wireframe" at bounding box center [66, 407] width 71 height 9
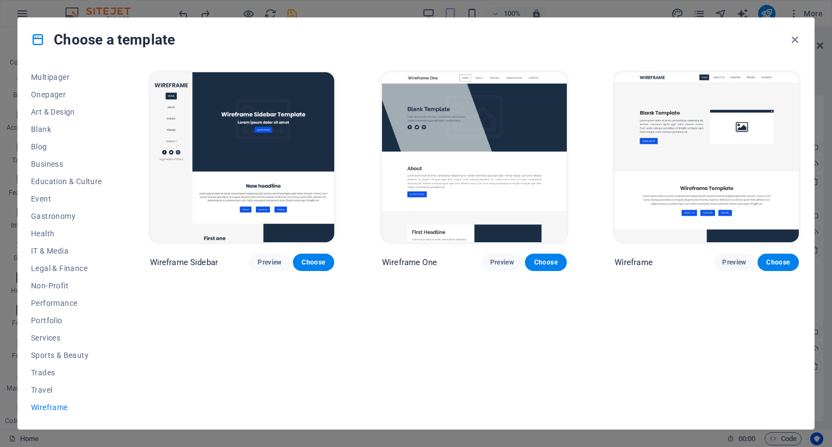
scroll to position [0, 0]
click at [50, 301] on span "Performance" at bounding box center [66, 303] width 71 height 9
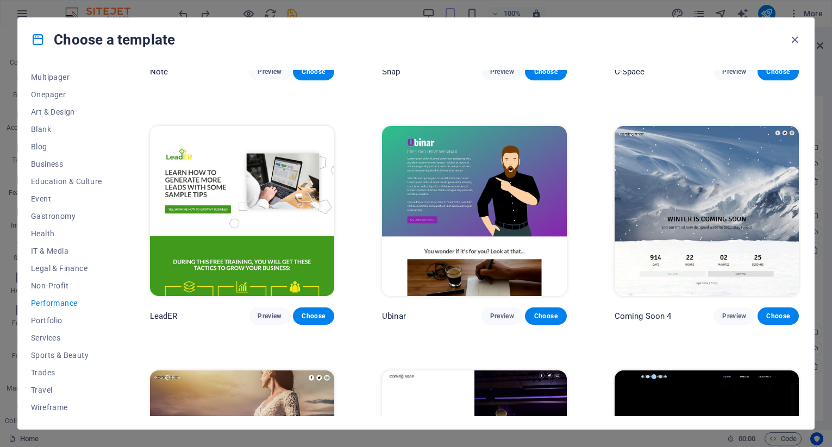
scroll to position [1070, 0]
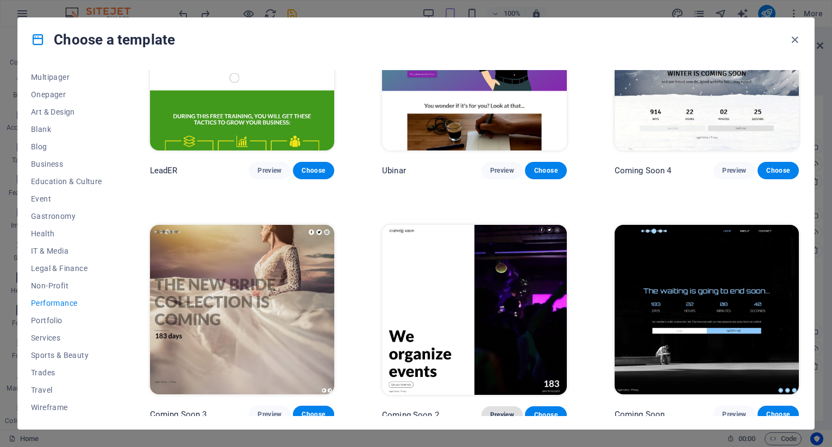
click at [504, 411] on span "Preview" at bounding box center [502, 415] width 24 height 9
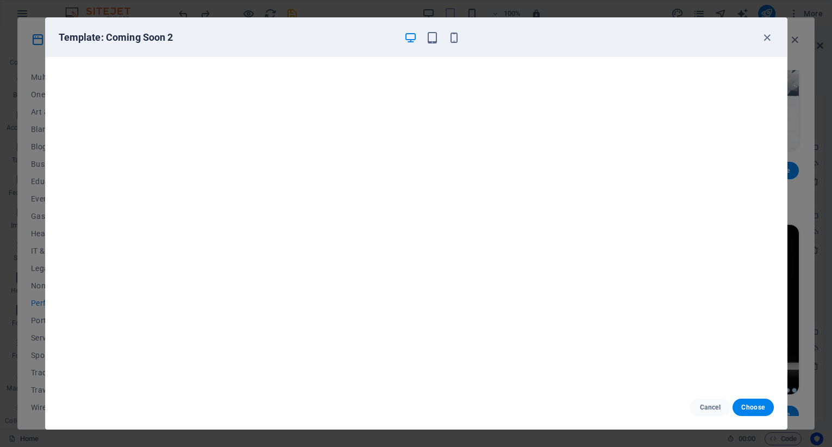
scroll to position [3, 0]
click at [743, 404] on span "Choose" at bounding box center [752, 407] width 23 height 9
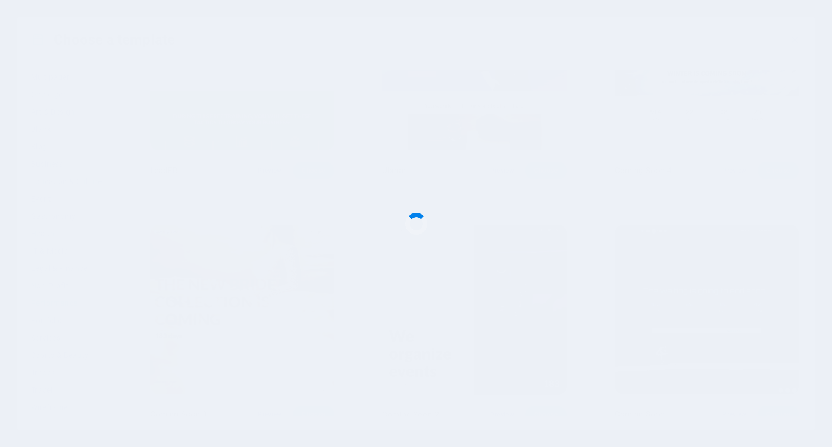
checkbox input "false"
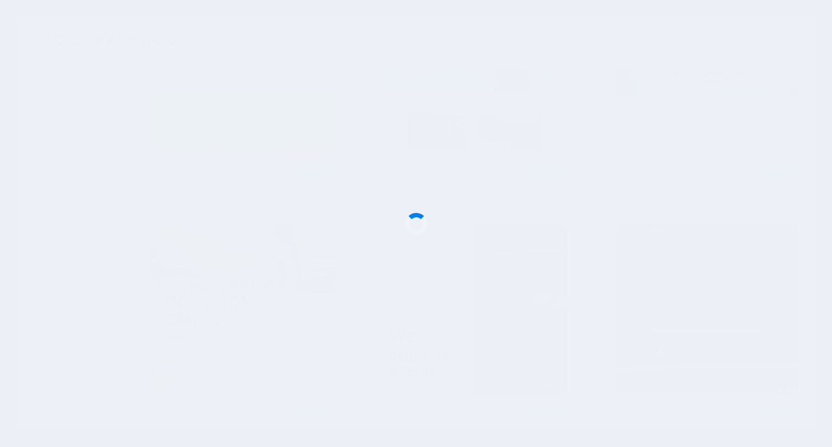
checkbox input "false"
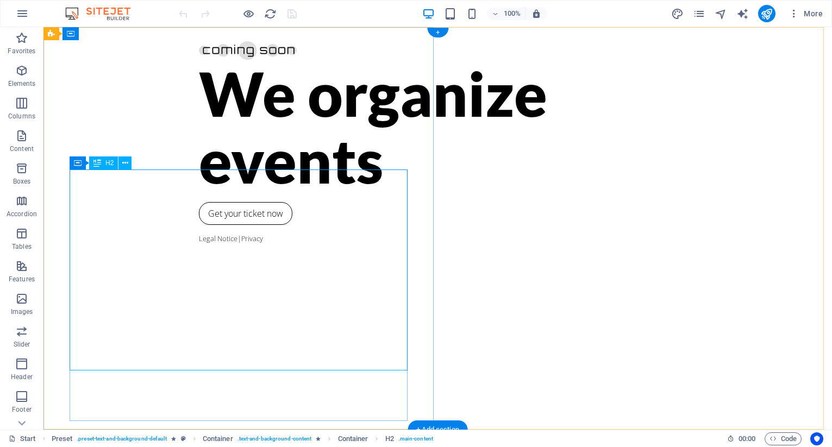
click at [202, 193] on div "We organize events" at bounding box center [438, 127] width 478 height 134
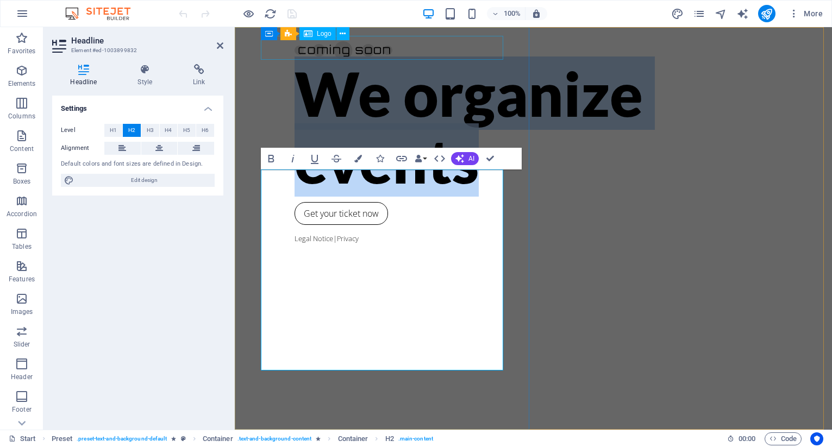
click at [295, 48] on div at bounding box center [534, 48] width 478 height 24
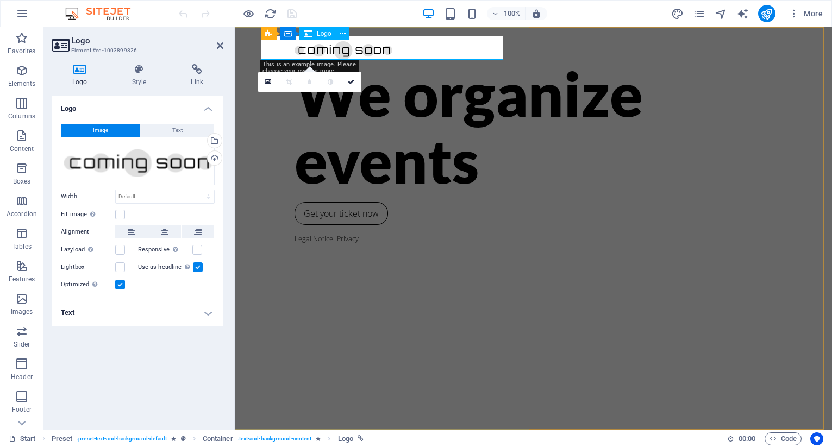
click at [305, 47] on div at bounding box center [534, 48] width 478 height 24
click at [344, 31] on icon at bounding box center [343, 33] width 6 height 11
click at [311, 193] on div "We organize events" at bounding box center [534, 127] width 478 height 134
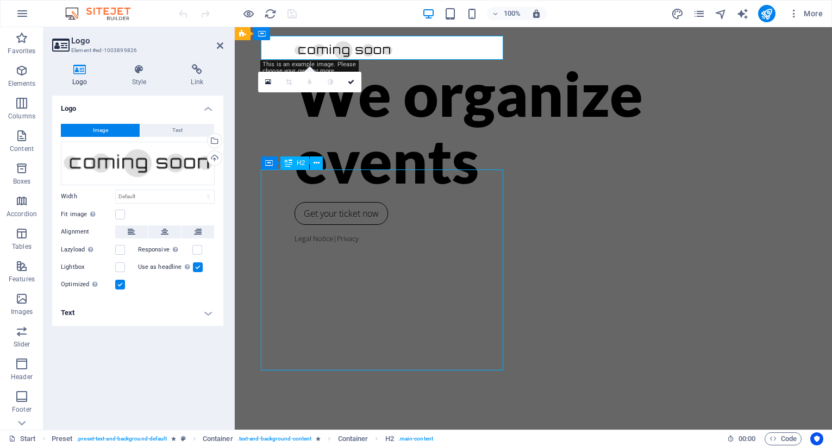
click at [311, 193] on div "We organize events" at bounding box center [534, 127] width 478 height 134
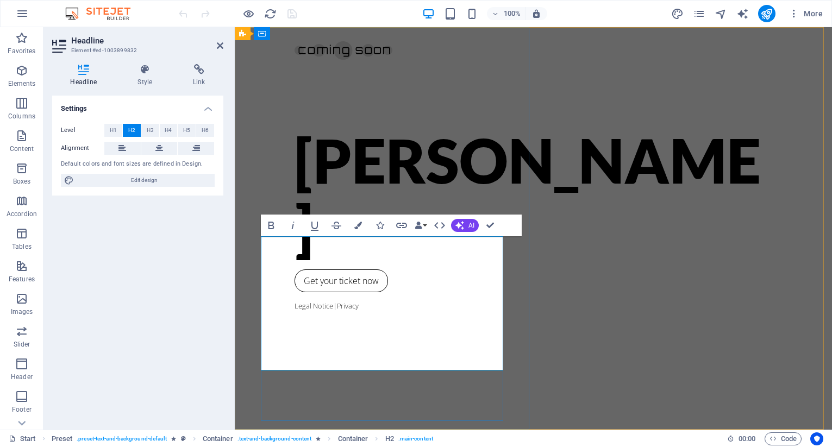
click at [395, 261] on h2 "​Billy Liar" at bounding box center [534, 160] width 478 height 201
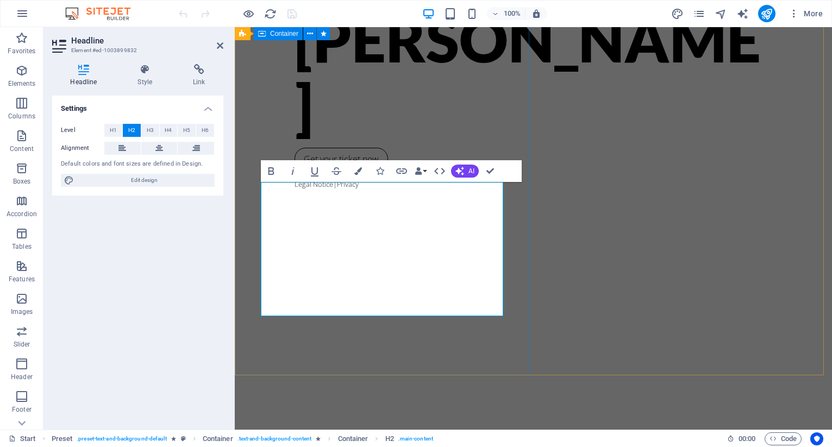
click at [450, 118] on div "Billy Liar Get your ticket now Legal Notice | Privacy" at bounding box center [533, 174] width 597 height 403
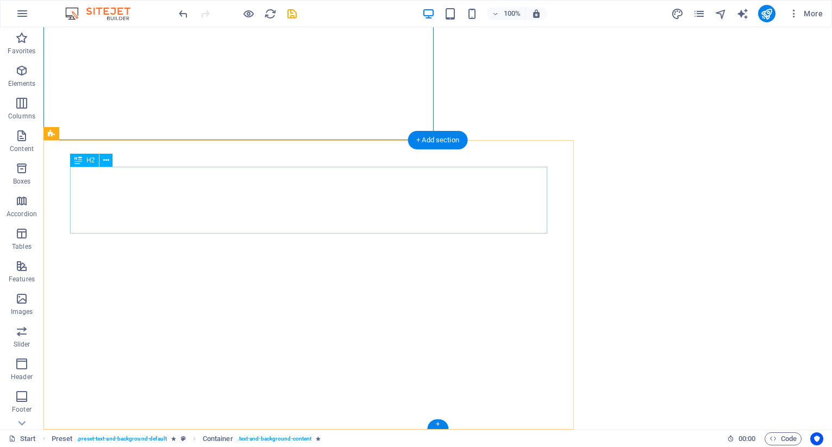
scroll to position [290, 0]
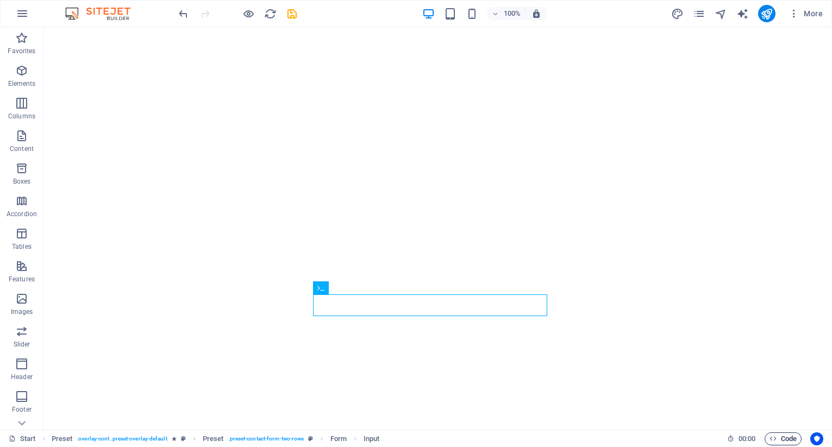
click at [779, 440] on span "Code" at bounding box center [783, 439] width 27 height 13
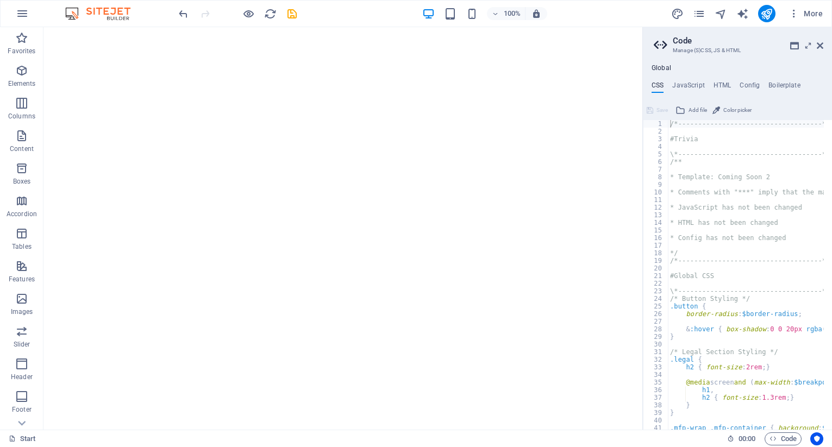
scroll to position [0, 0]
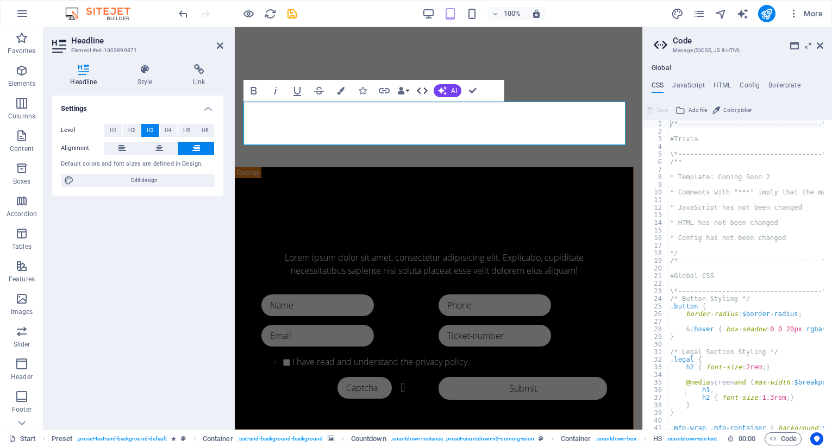
click at [421, 92] on icon "button" at bounding box center [422, 90] width 13 height 13
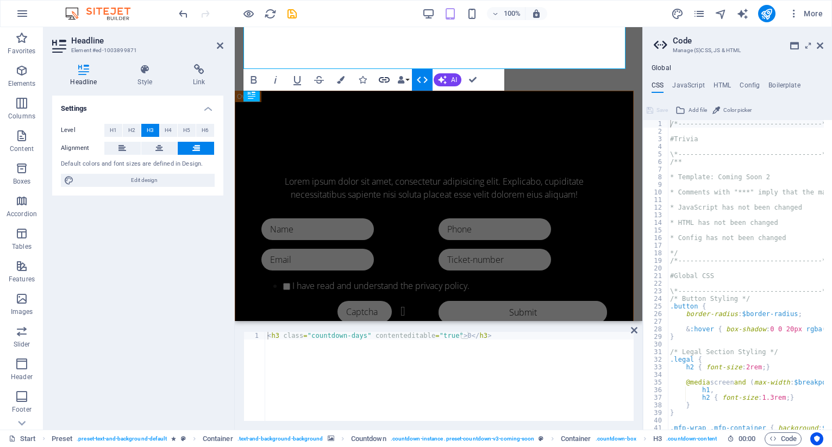
click at [388, 80] on icon "button" at bounding box center [384, 79] width 13 height 13
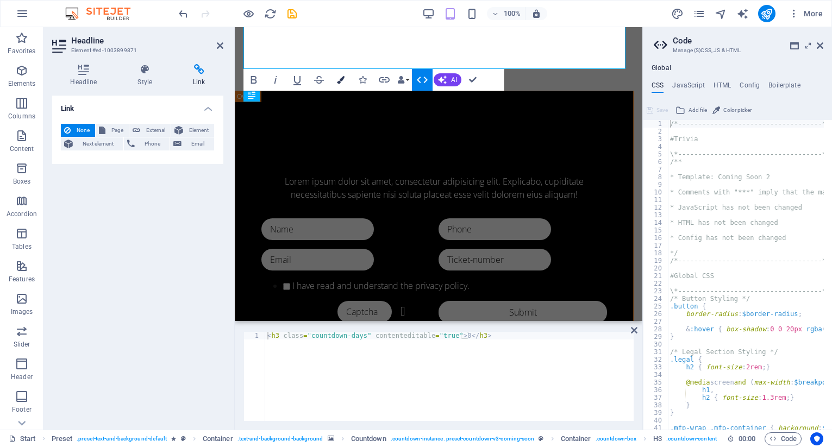
click at [343, 79] on icon "button" at bounding box center [341, 80] width 8 height 8
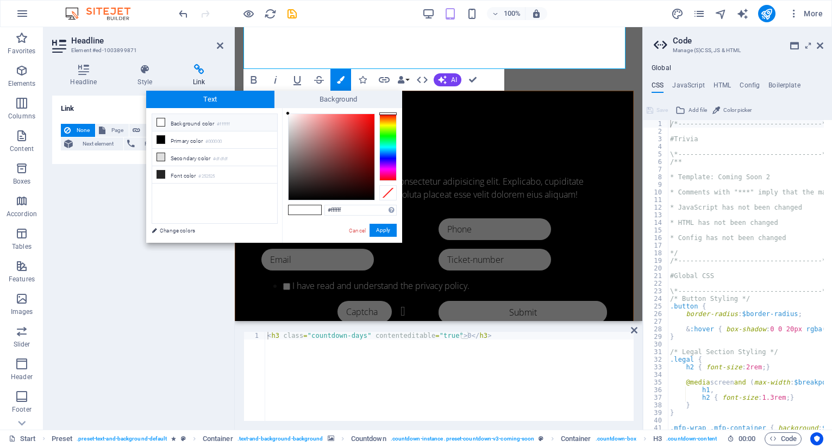
type input "#ae4343"
click at [341, 141] on div at bounding box center [332, 157] width 86 height 86
click at [383, 230] on button "Apply" at bounding box center [383, 230] width 27 height 13
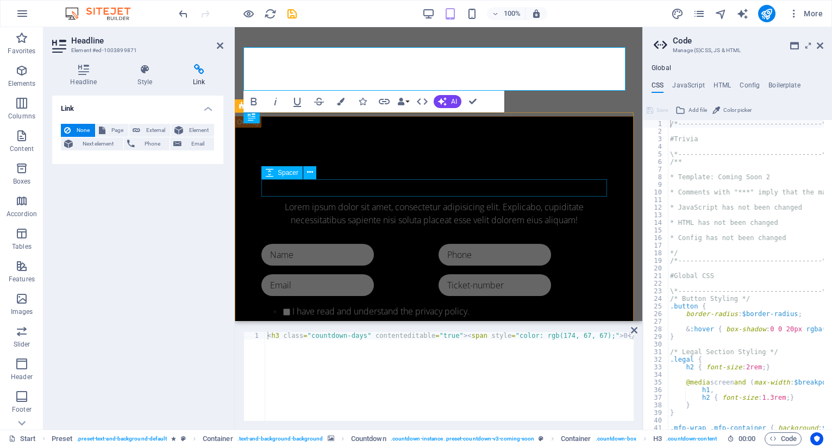
drag, startPoint x: 421, startPoint y: 161, endPoint x: 435, endPoint y: 189, distance: 30.6
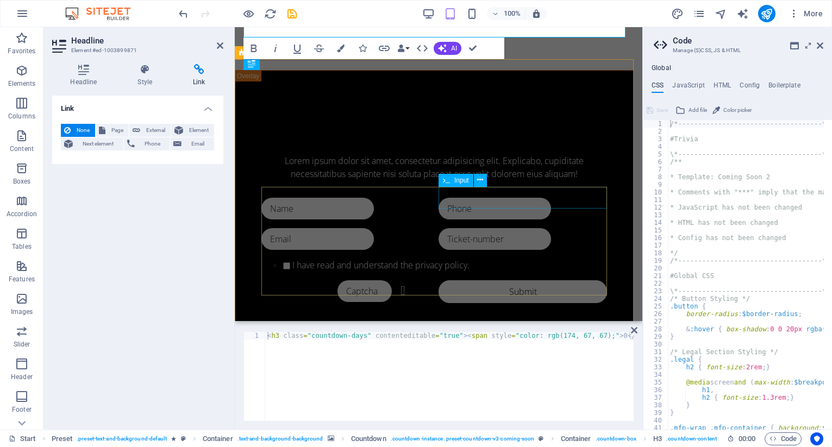
scroll to position [305, 0]
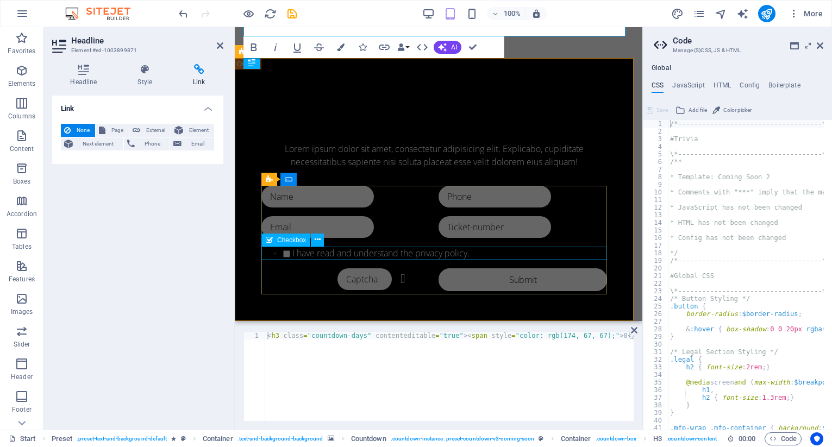
drag, startPoint x: 440, startPoint y: 192, endPoint x: 459, endPoint y: 252, distance: 62.2
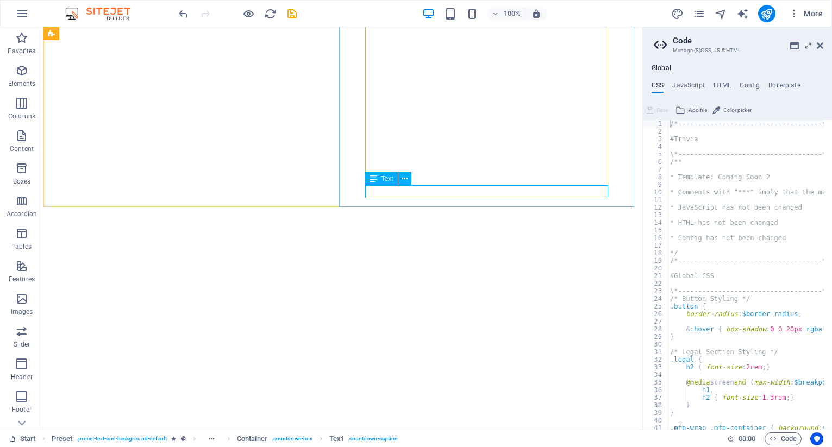
click at [388, 180] on span "Text" at bounding box center [388, 179] width 12 height 7
click at [389, 182] on span "Text" at bounding box center [388, 179] width 12 height 7
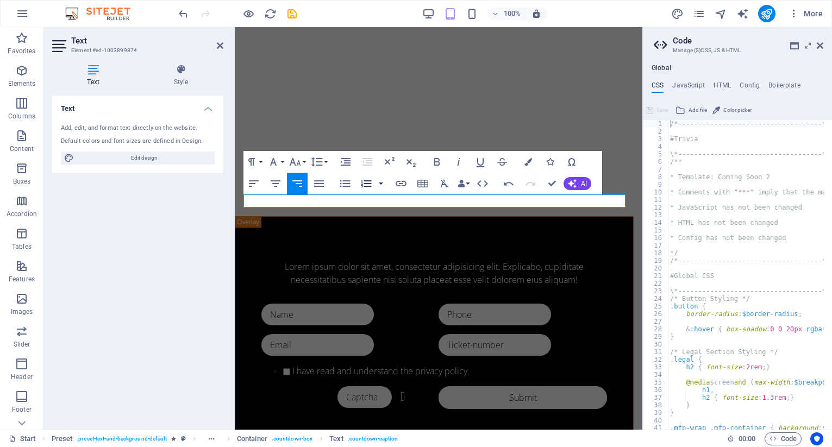
scroll to position [210, 0]
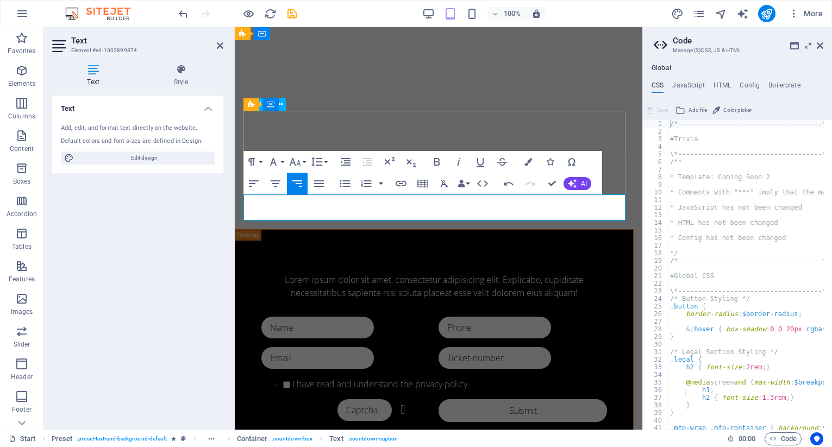
click at [403, 310] on div "0" at bounding box center [438, 327] width 390 height 35
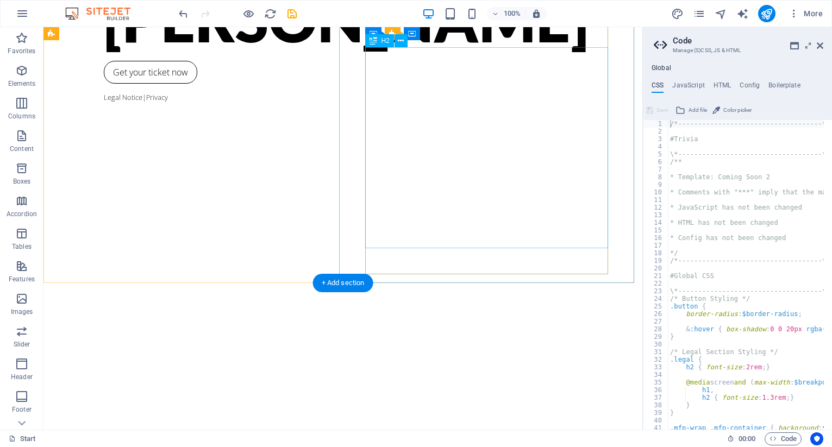
scroll to position [0, 0]
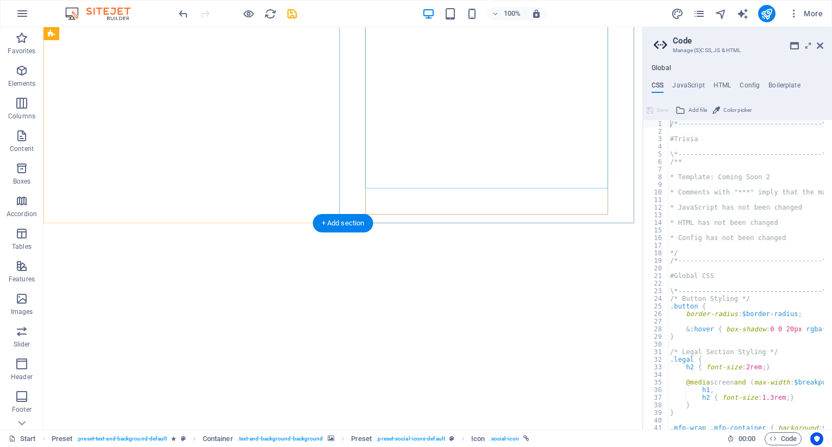
scroll to position [223, 0]
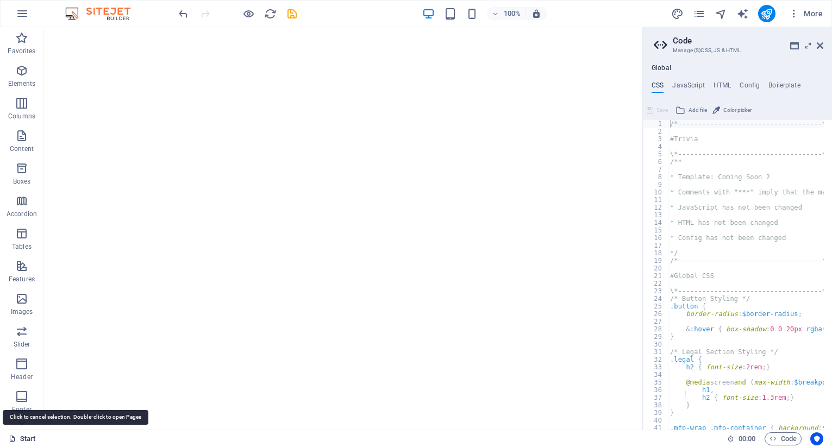
click at [29, 436] on link "Start" at bounding box center [22, 439] width 27 height 13
click at [22, 364] on icon "button" at bounding box center [21, 364] width 13 height 13
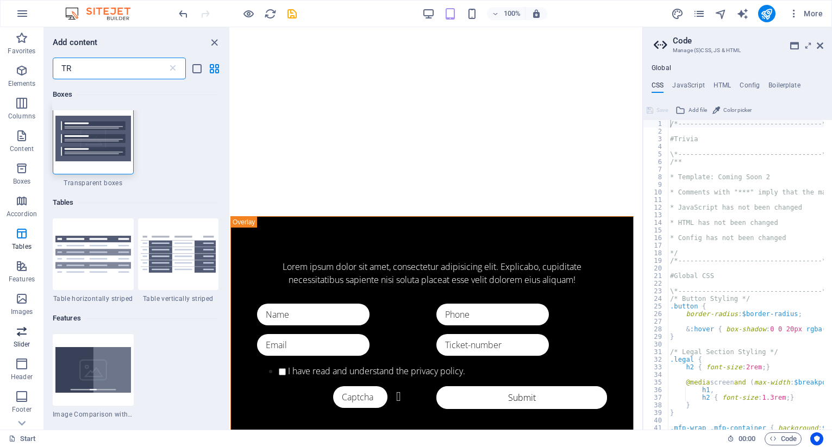
scroll to position [0, 0]
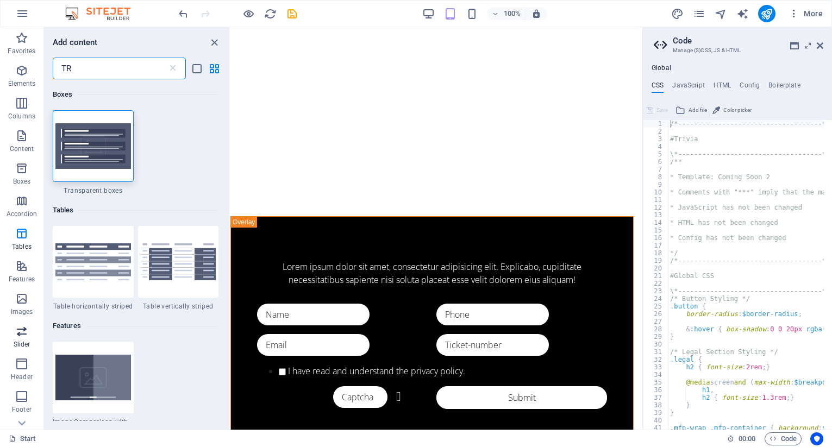
type input "T"
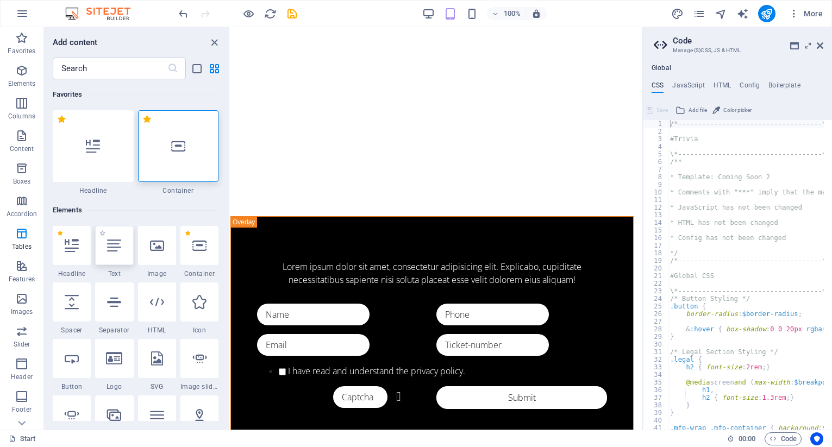
click at [117, 254] on div at bounding box center [114, 245] width 38 height 39
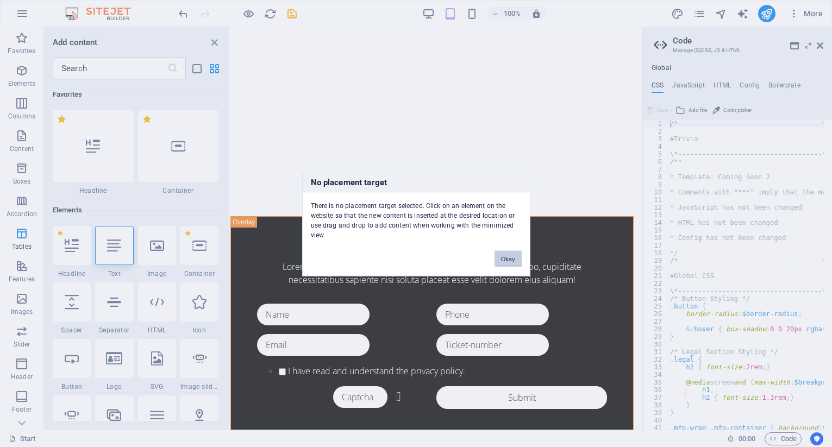
drag, startPoint x: 509, startPoint y: 263, endPoint x: 280, endPoint y: 235, distance: 230.4
click at [509, 263] on button "Okay" at bounding box center [508, 259] width 27 height 16
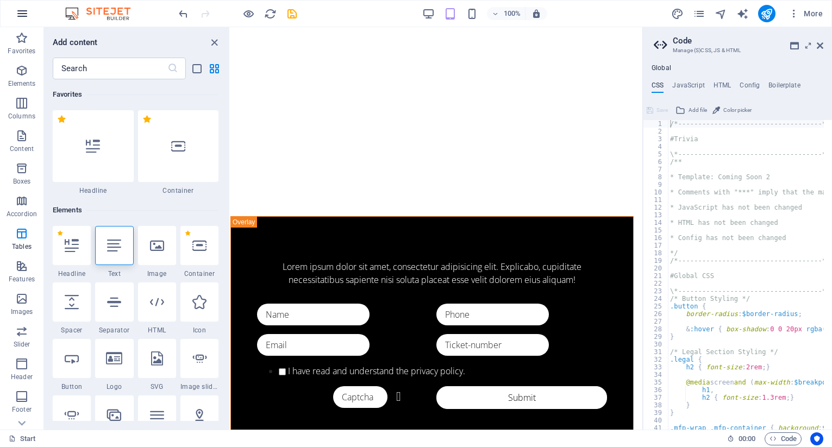
click at [22, 13] on icon "button" at bounding box center [22, 13] width 13 height 13
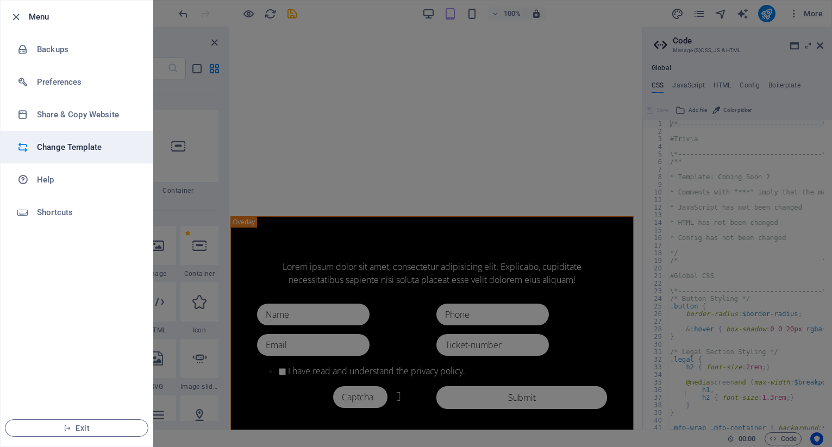
click at [73, 148] on h6 "Change Template" at bounding box center [87, 147] width 101 height 13
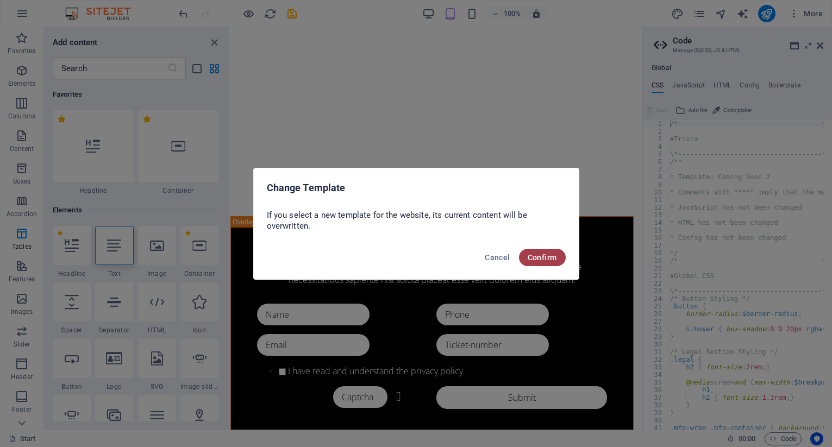
click at [551, 255] on span "Confirm" at bounding box center [542, 257] width 29 height 9
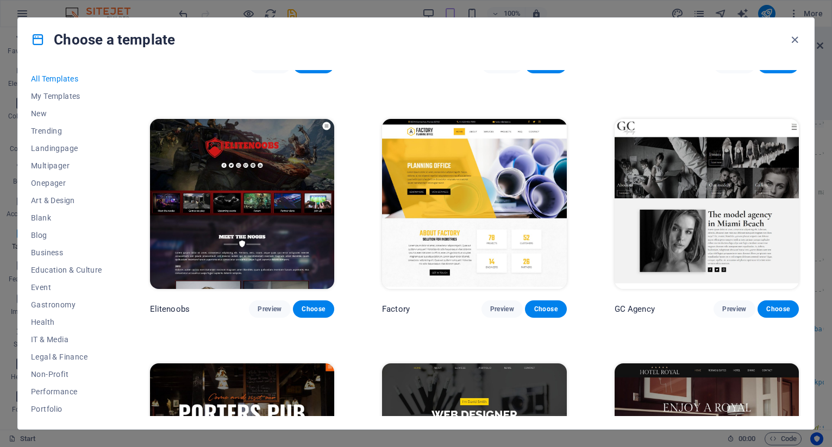
scroll to position [2880, 0]
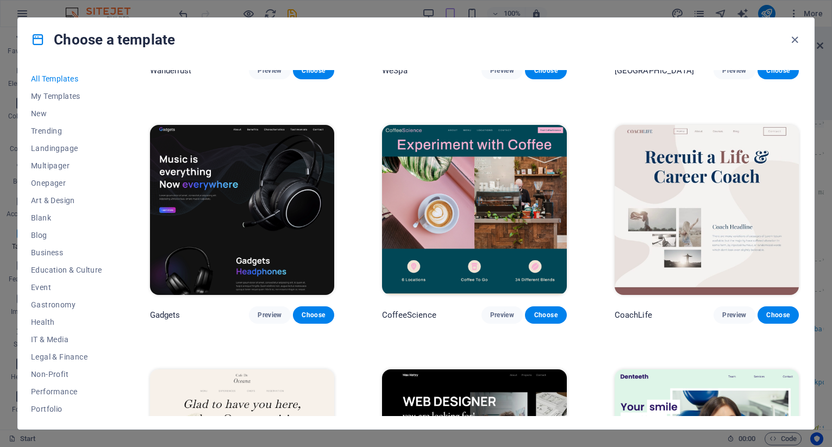
click at [246, 171] on img at bounding box center [242, 210] width 184 height 170
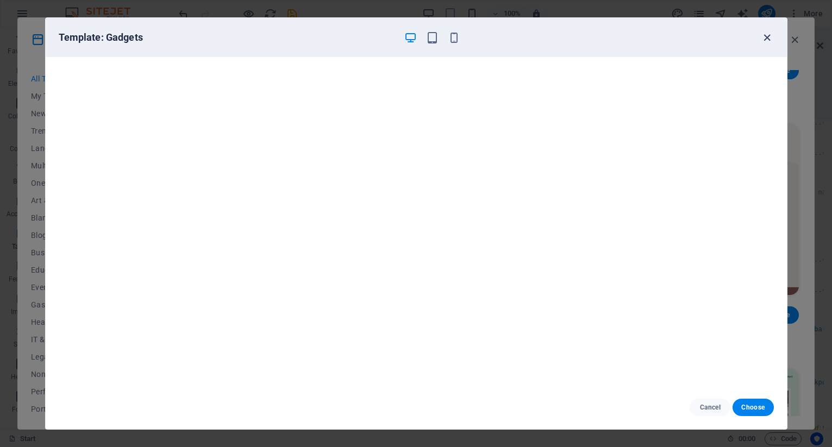
click at [766, 35] on icon "button" at bounding box center [767, 38] width 13 height 13
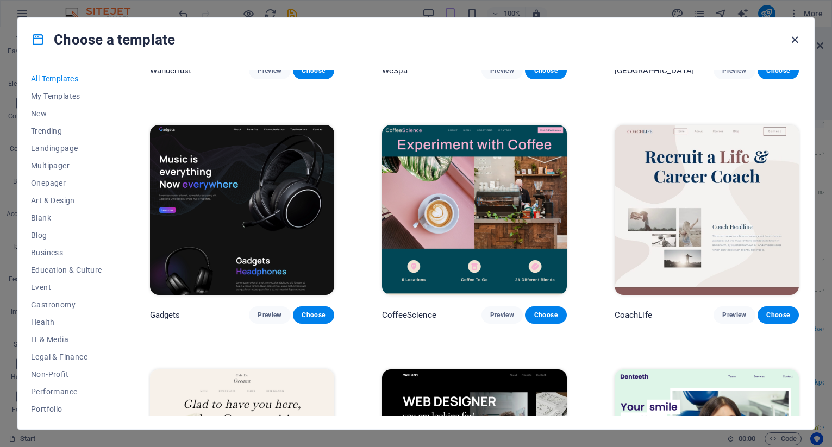
click at [798, 41] on icon "button" at bounding box center [795, 40] width 13 height 13
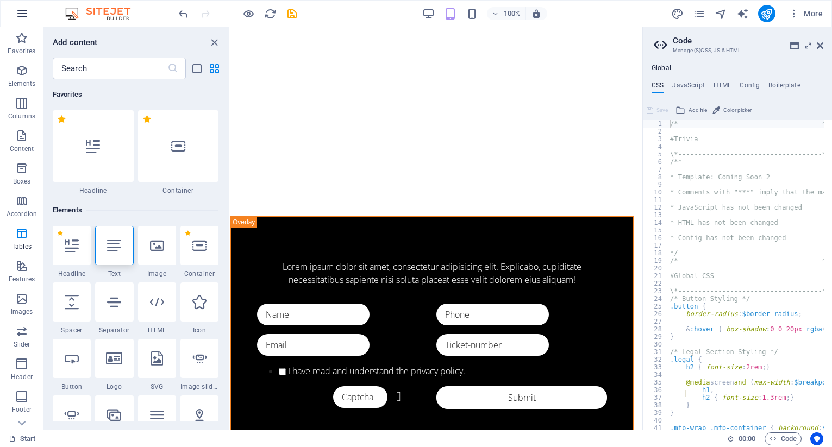
click at [25, 13] on icon "button" at bounding box center [22, 13] width 13 height 13
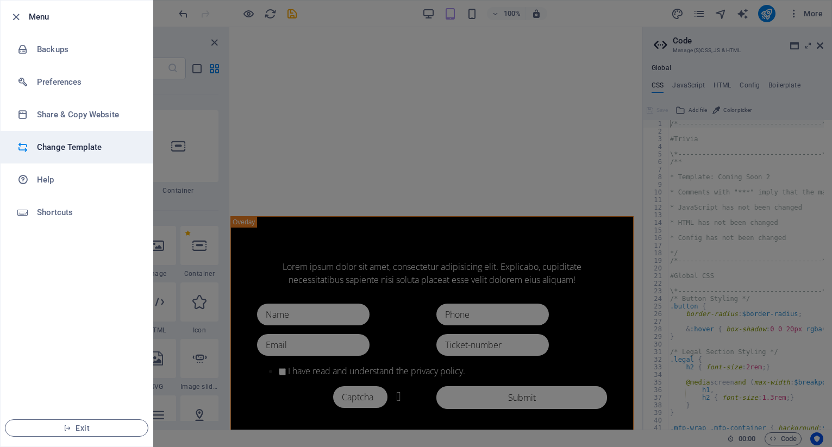
click at [28, 145] on icon at bounding box center [22, 147] width 11 height 11
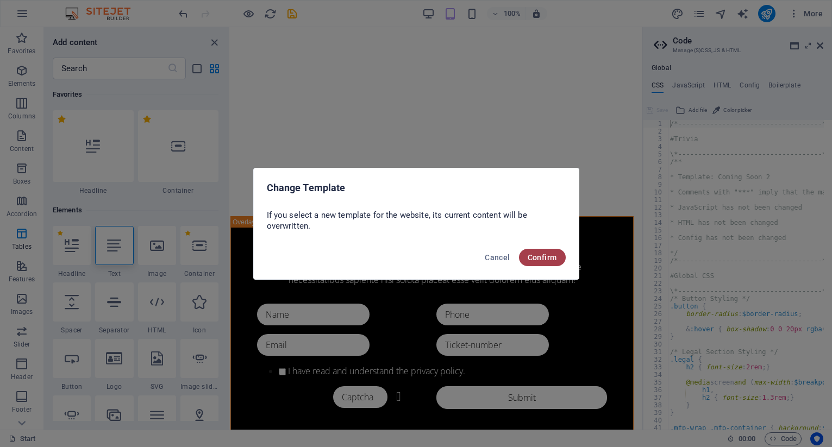
click at [545, 257] on span "Confirm" at bounding box center [542, 257] width 29 height 9
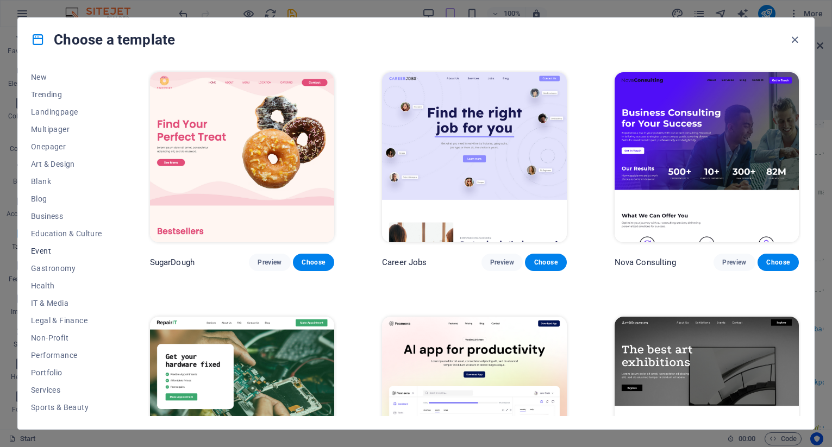
scroll to position [89, 0]
click at [478, 134] on img at bounding box center [474, 157] width 184 height 170
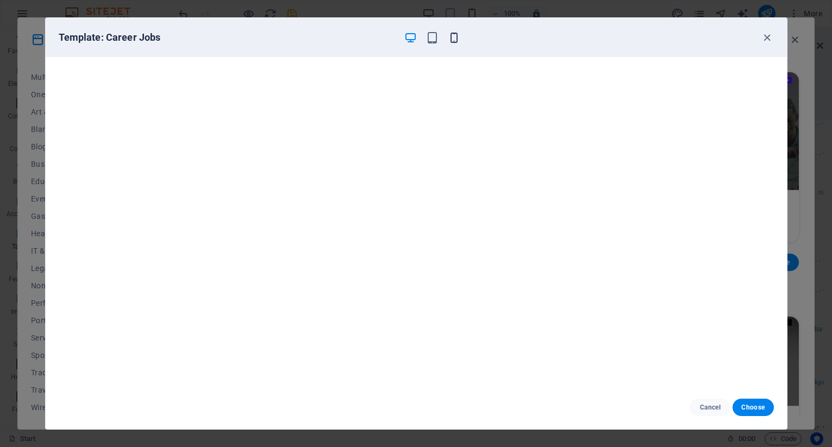
click at [452, 38] on icon "button" at bounding box center [454, 38] width 13 height 13
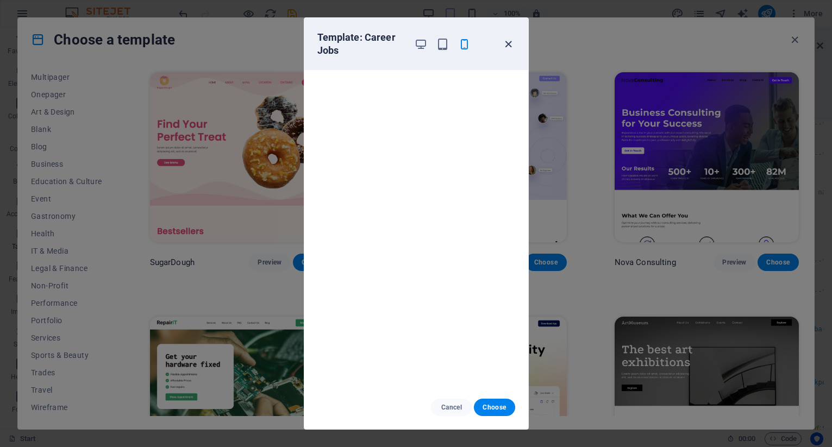
click at [507, 41] on icon "button" at bounding box center [508, 44] width 13 height 13
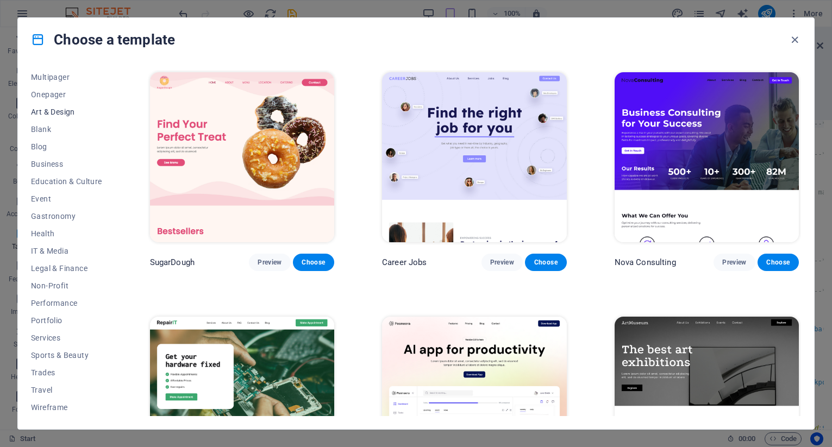
click at [54, 110] on span "Art & Design" at bounding box center [66, 112] width 71 height 9
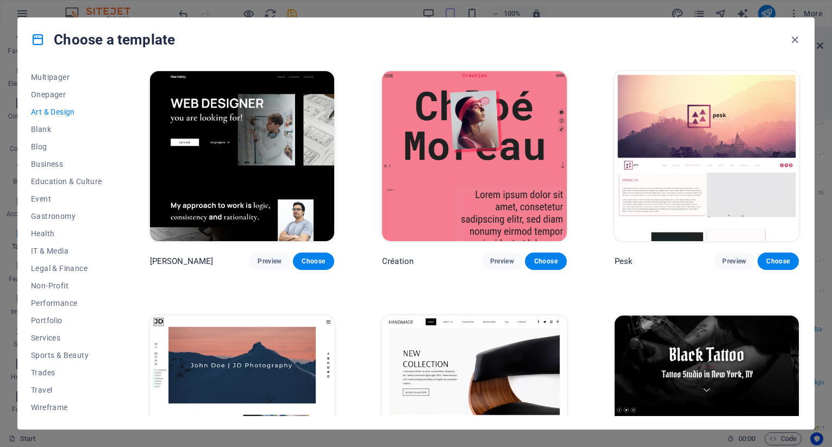
scroll to position [0, 0]
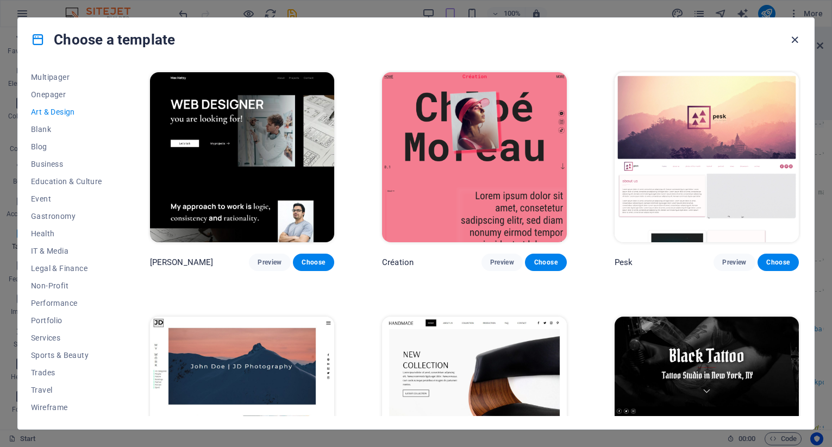
click at [798, 40] on icon "button" at bounding box center [795, 40] width 13 height 13
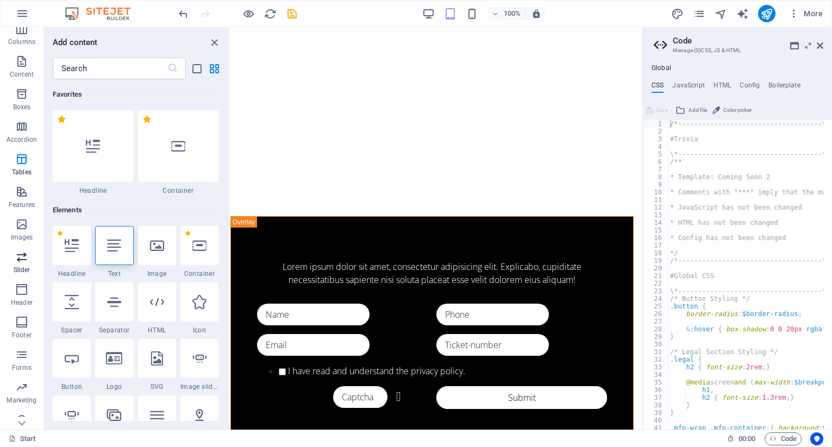
scroll to position [86, 0]
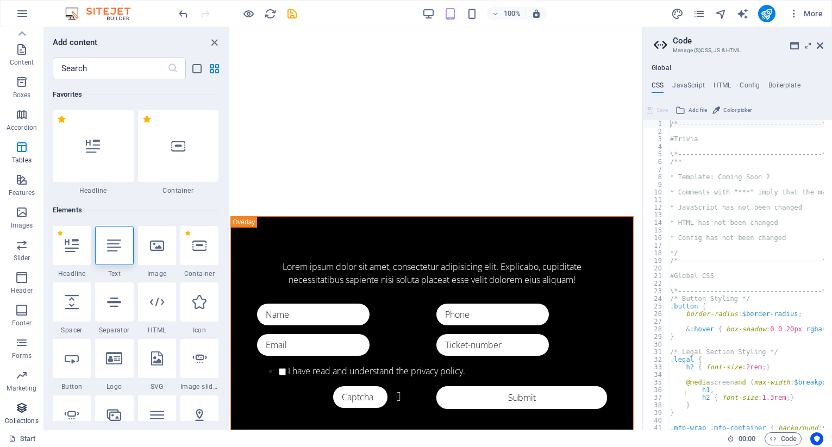
click at [20, 405] on icon "button" at bounding box center [21, 408] width 13 height 13
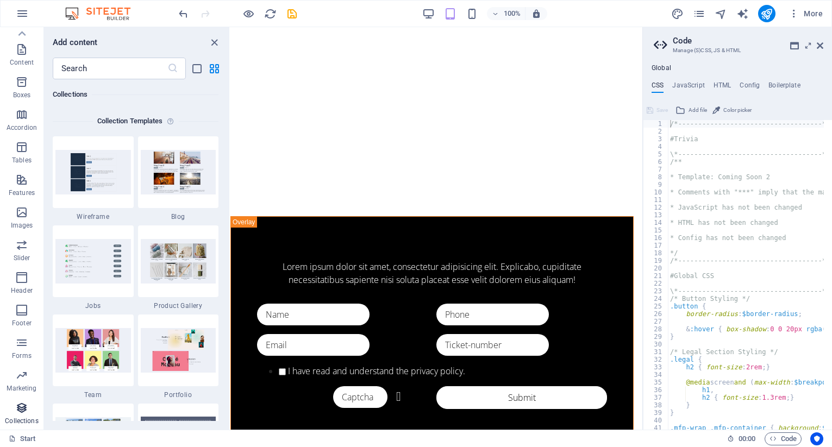
scroll to position [9949, 0]
click at [82, 177] on img at bounding box center [93, 172] width 76 height 44
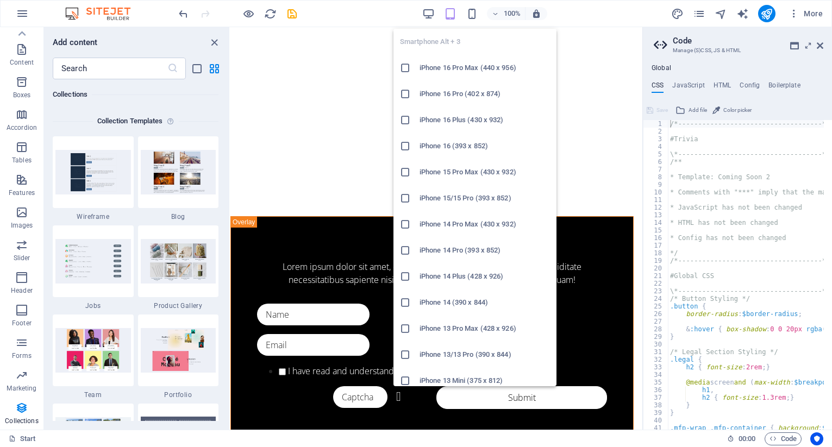
drag, startPoint x: 470, startPoint y: 12, endPoint x: 520, endPoint y: 91, distance: 93.0
click at [520, 91] on body "ttcowes.trinit.caods.org.uk Start Favorites Elements Columns Content Boxes Acco…" at bounding box center [416, 223] width 832 height 447
